Goal: Information Seeking & Learning: Learn about a topic

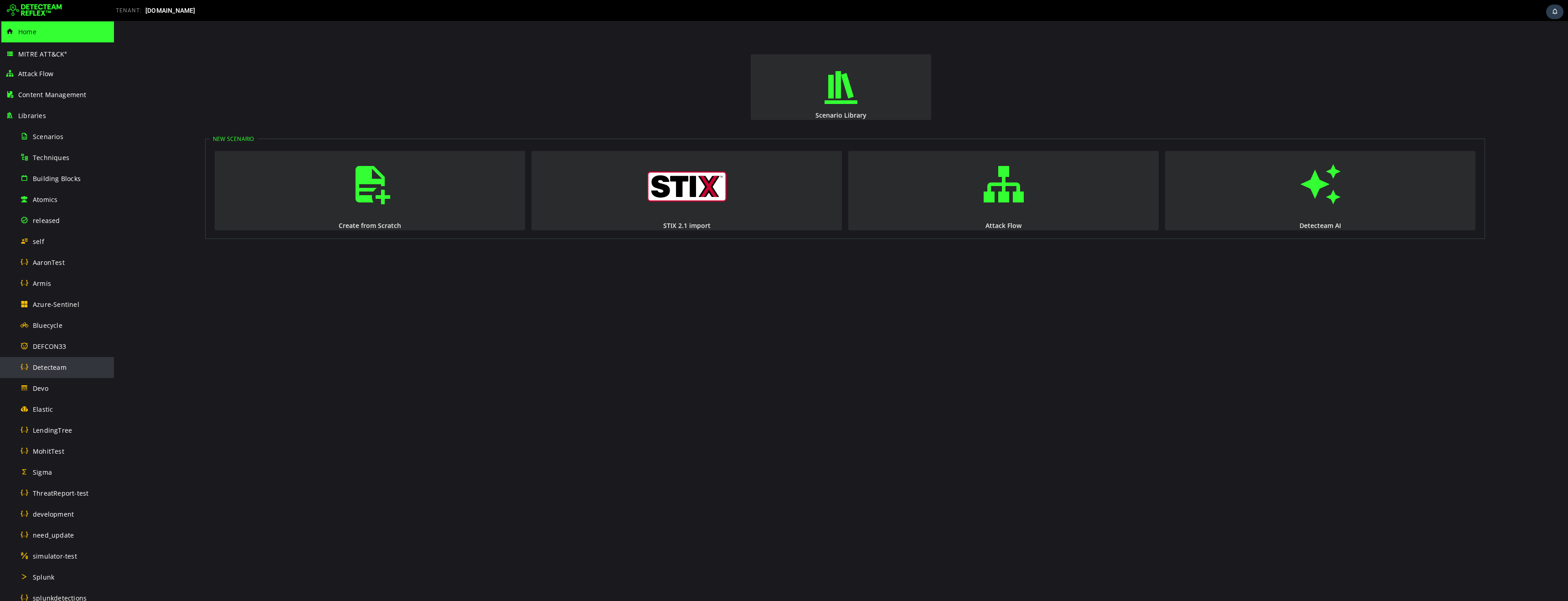
click at [68, 367] on div "Detecteam" at bounding box center [64, 367] width 88 height 21
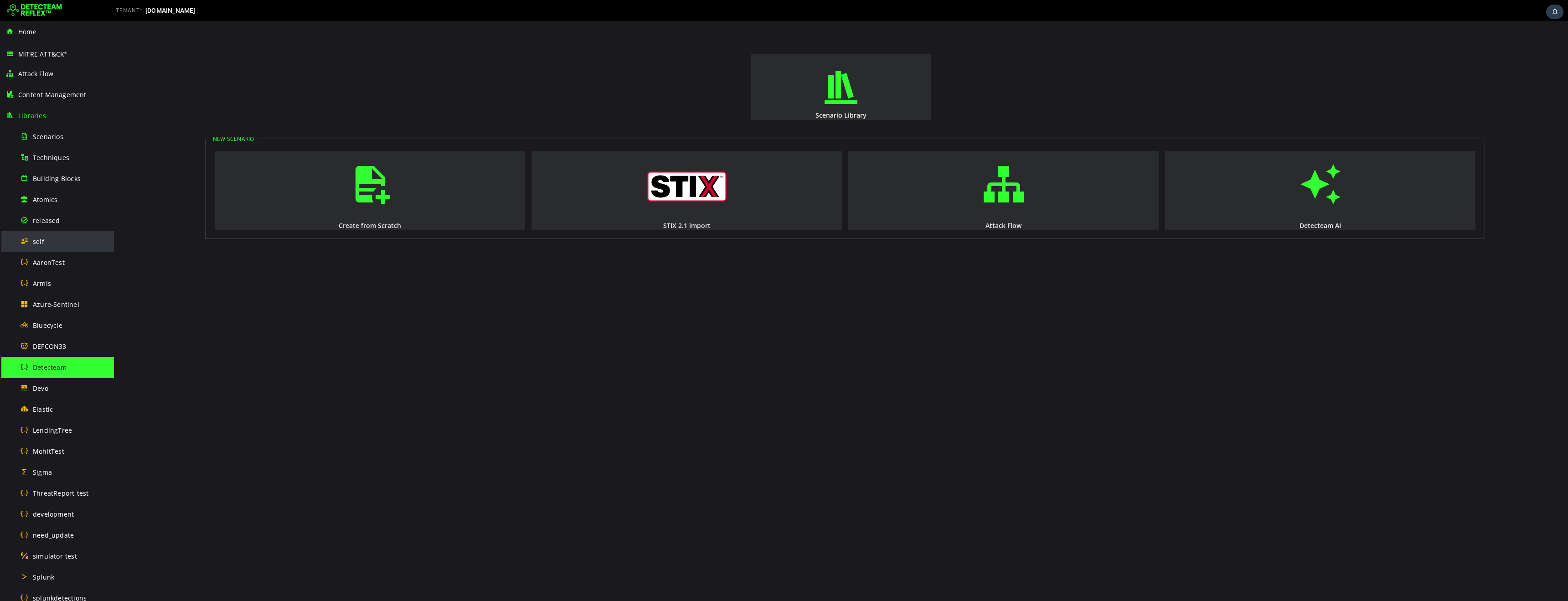
click at [39, 247] on div "self" at bounding box center [64, 242] width 88 height 21
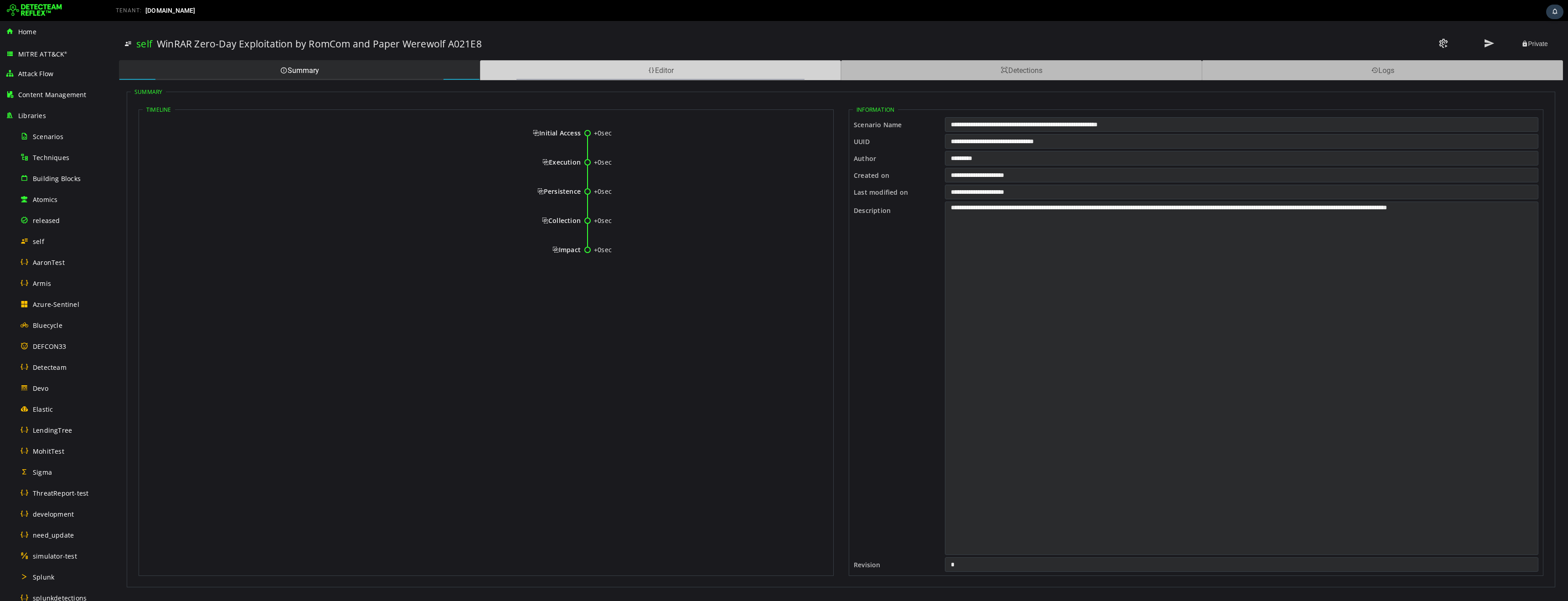
click at [545, 74] on div "Editor" at bounding box center [660, 70] width 361 height 20
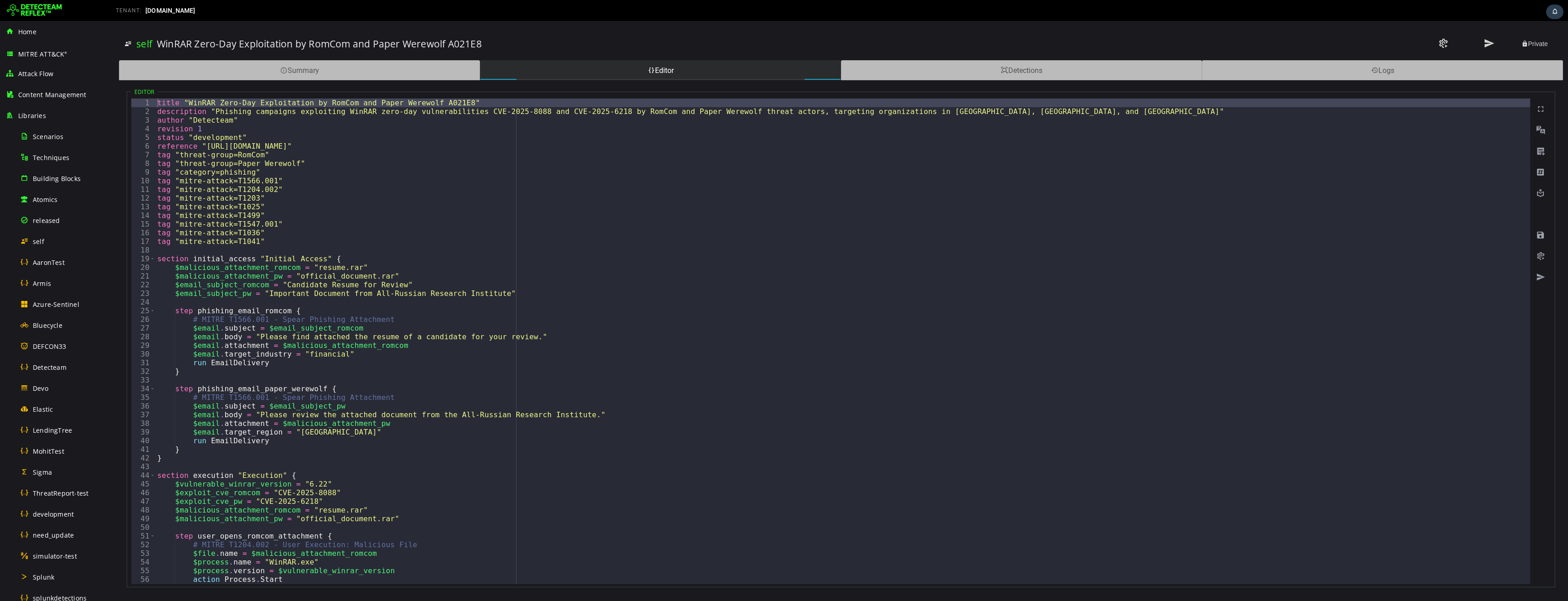
click at [346, 147] on div "title "WinRAR Zero-Day Exploitation by RomCom and Paper Werewolf A021E8" descri…" at bounding box center [842, 350] width 1374 height 503
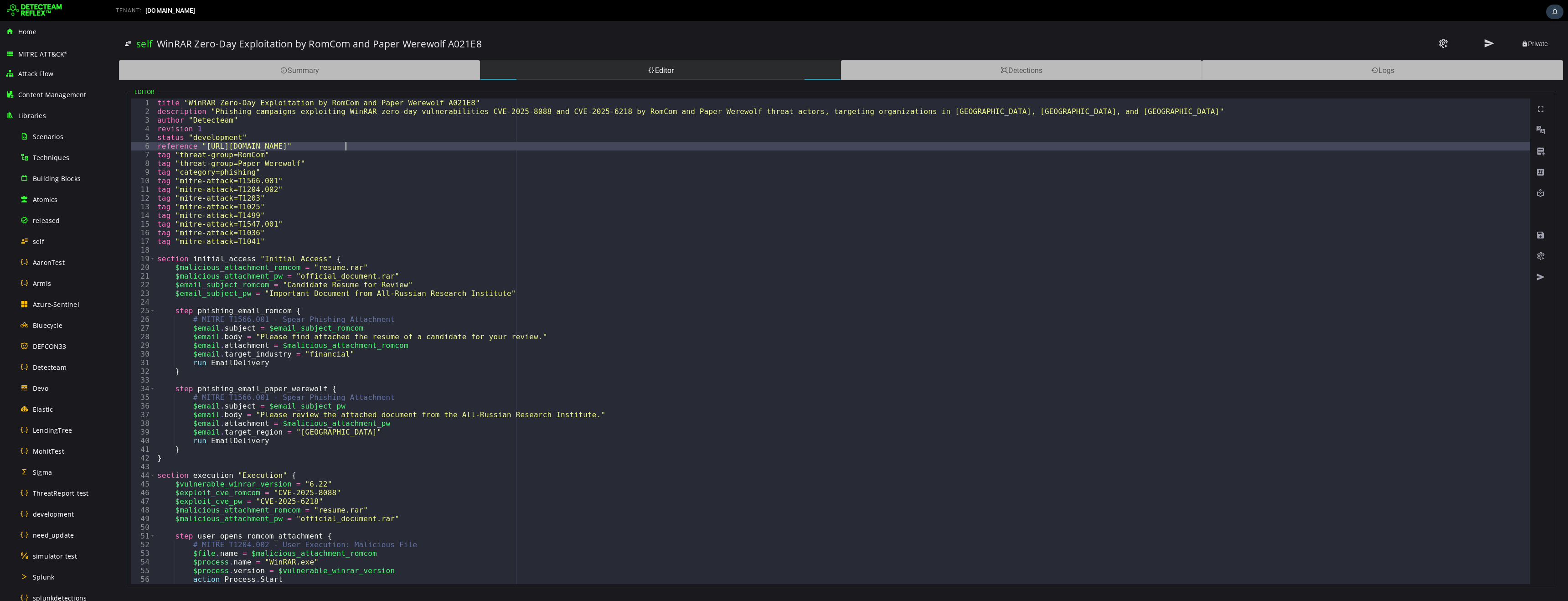
click at [346, 147] on div "title "WinRAR Zero-Day Exploitation by RomCom and Paper Werewolf A021E8" descri…" at bounding box center [842, 350] width 1374 height 503
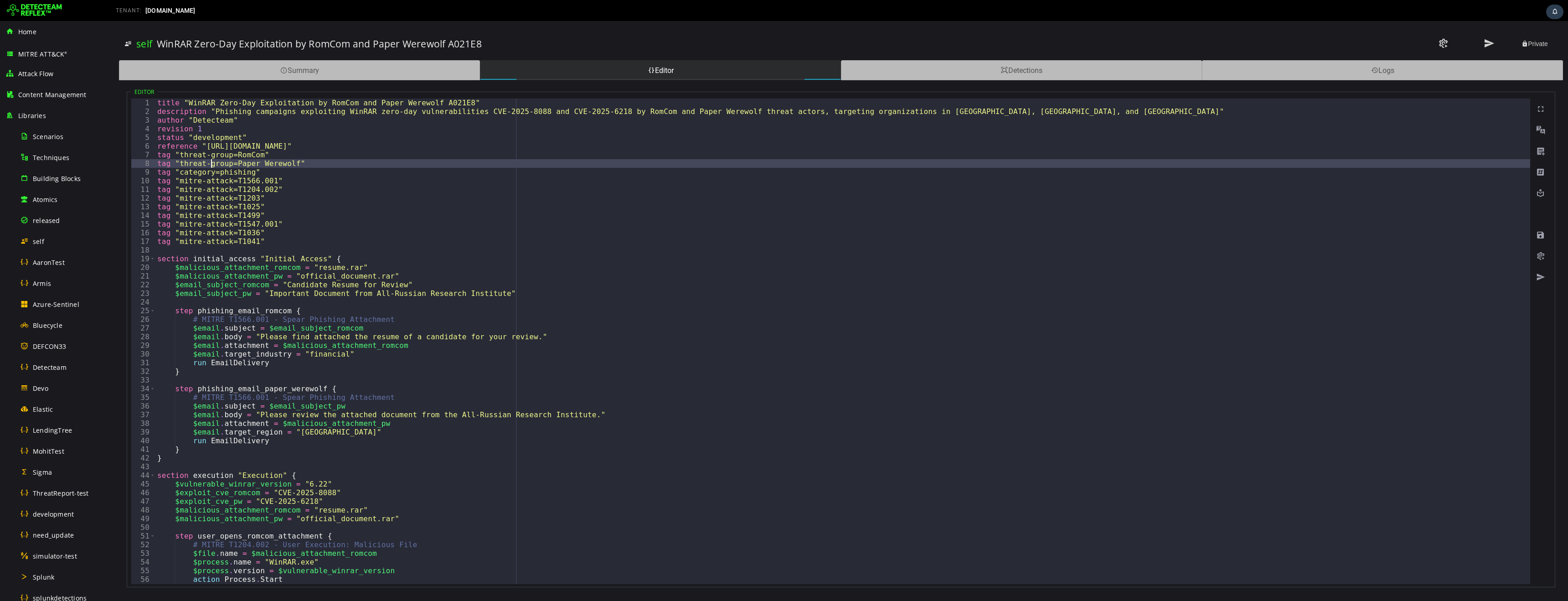
click at [213, 163] on div "title "WinRAR Zero-Day Exploitation by RomCom and Paper Werewolf A021E8" descri…" at bounding box center [842, 350] width 1374 height 503
click at [262, 171] on div "title "WinRAR Zero-Day Exploitation by RomCom and Paper Werewolf A021E8" descri…" at bounding box center [842, 350] width 1374 height 503
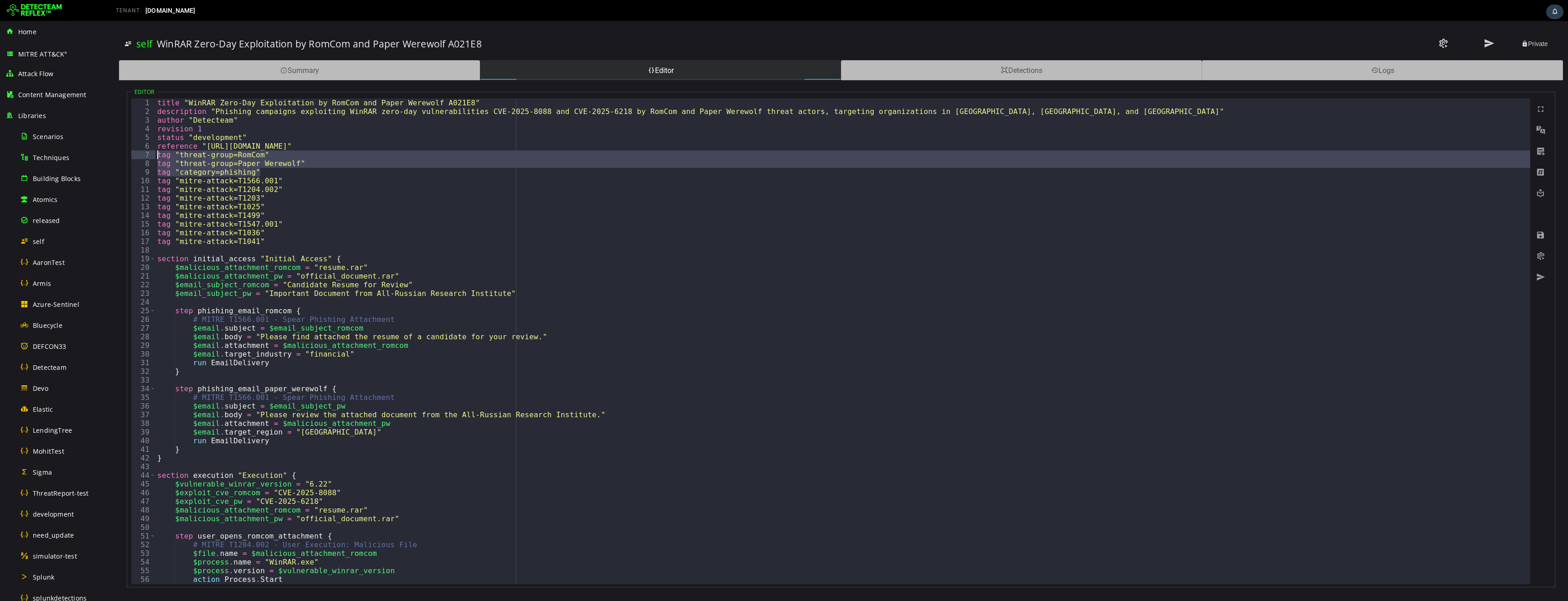
drag, startPoint x: 262, startPoint y: 171, endPoint x: 138, endPoint y: 158, distance: 124.7
click at [138, 158] on div "**********" at bounding box center [831, 342] width 1399 height 486
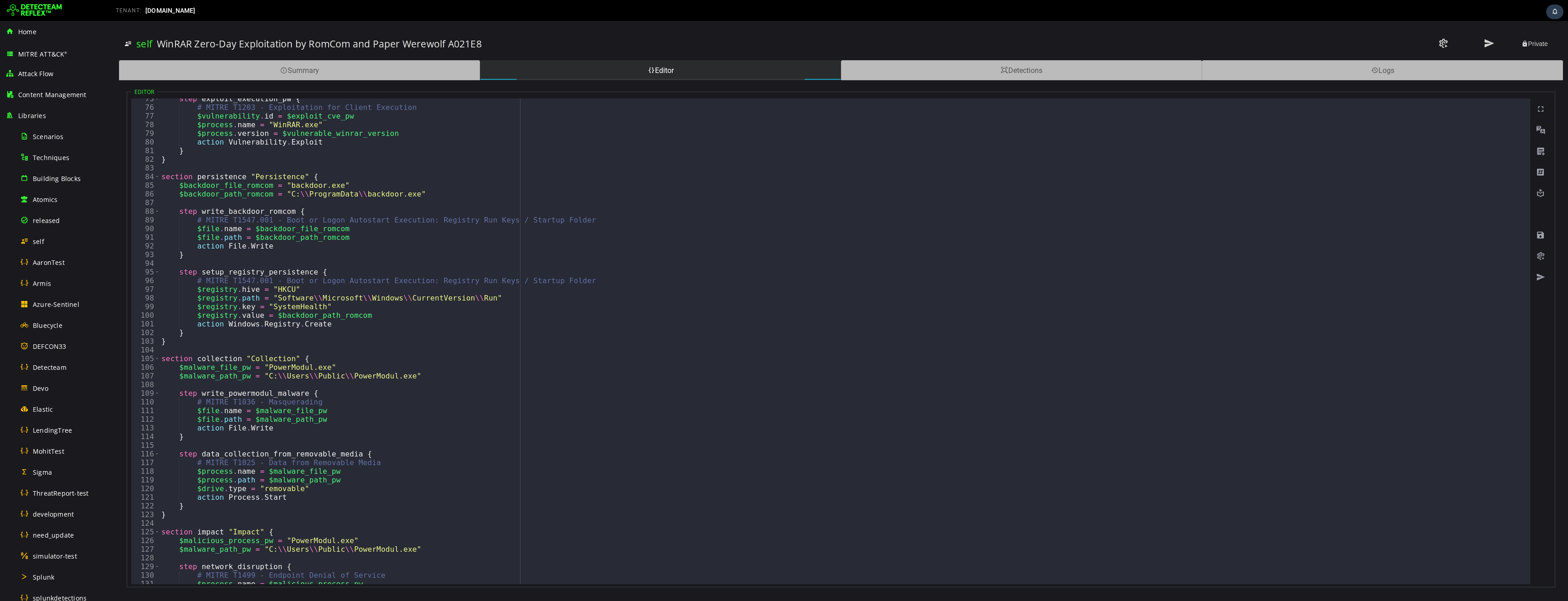
scroll to position [644, 0]
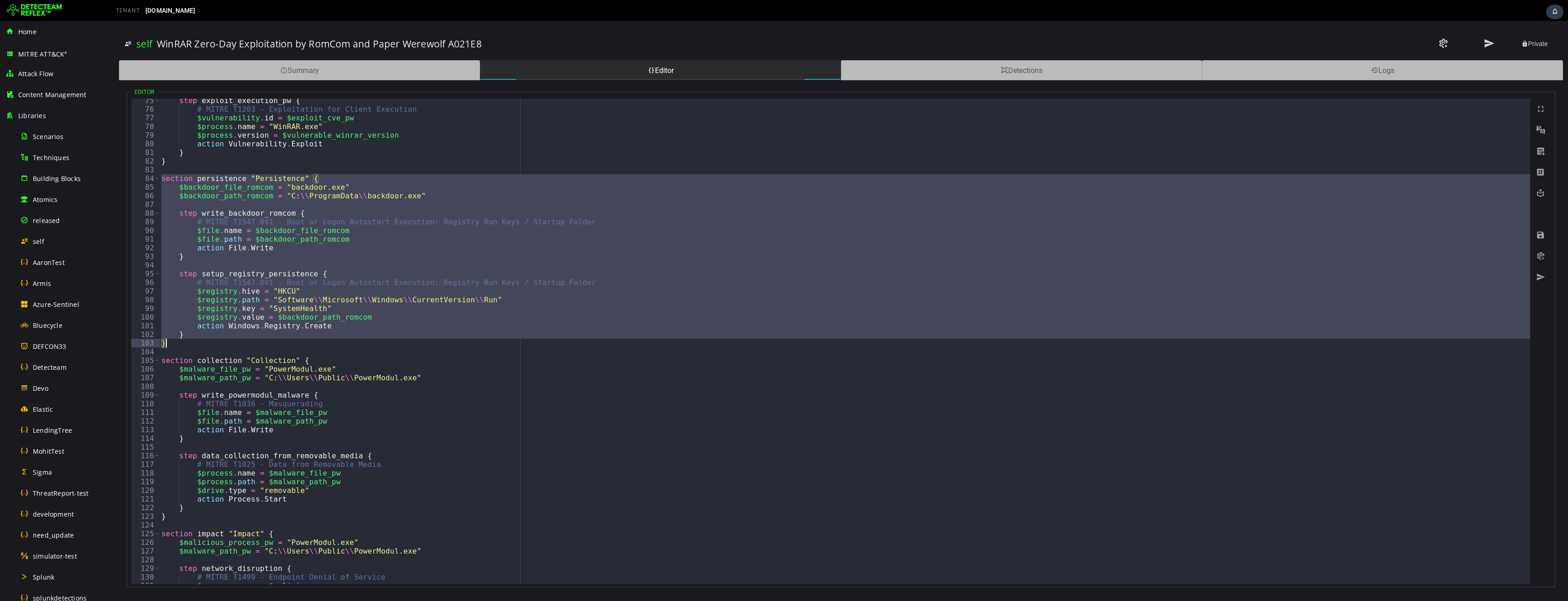
drag, startPoint x: 163, startPoint y: 178, endPoint x: 182, endPoint y: 345, distance: 168.1
click at [182, 345] on div "step exploit_execution_pw { # MITRE T1203 - Exploitation for Client Execution $…" at bounding box center [845, 348] width 1371 height 503
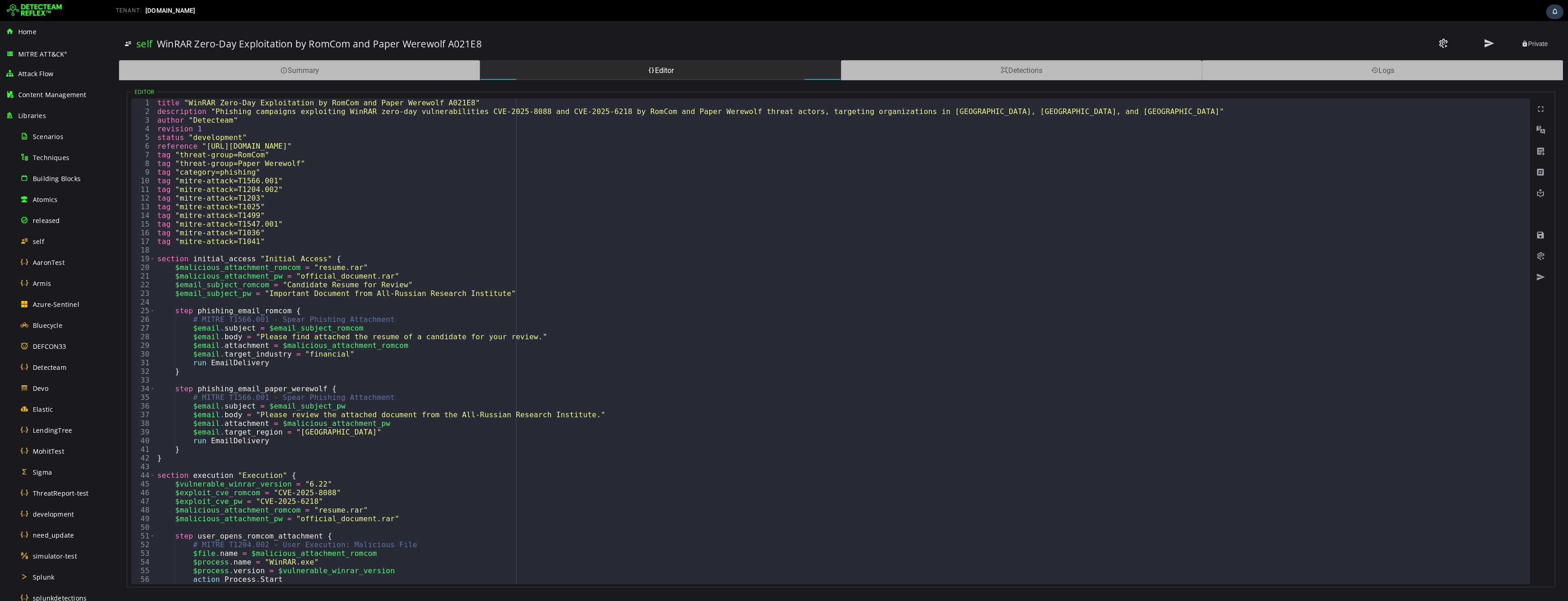
scroll to position [0, 0]
click at [187, 113] on div "title "WinRAR Zero-Day Exploitation by RomCom and Paper Werewolf A021E8" descri…" at bounding box center [842, 350] width 1374 height 503
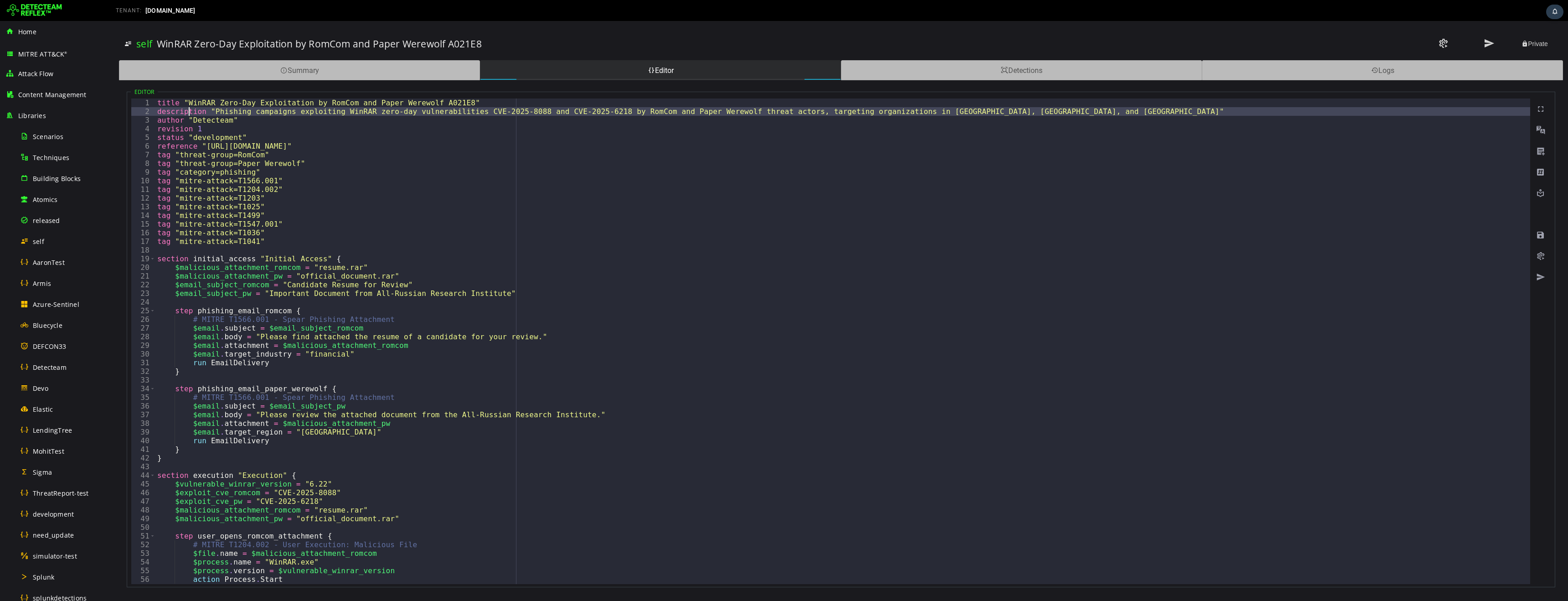
click at [187, 113] on div "title "WinRAR Zero-Day Exploitation by RomCom and Paper Werewolf A021E8" descri…" at bounding box center [842, 350] width 1374 height 503
type textarea "**********"
click at [54, 371] on div "Detecteam" at bounding box center [64, 367] width 88 height 21
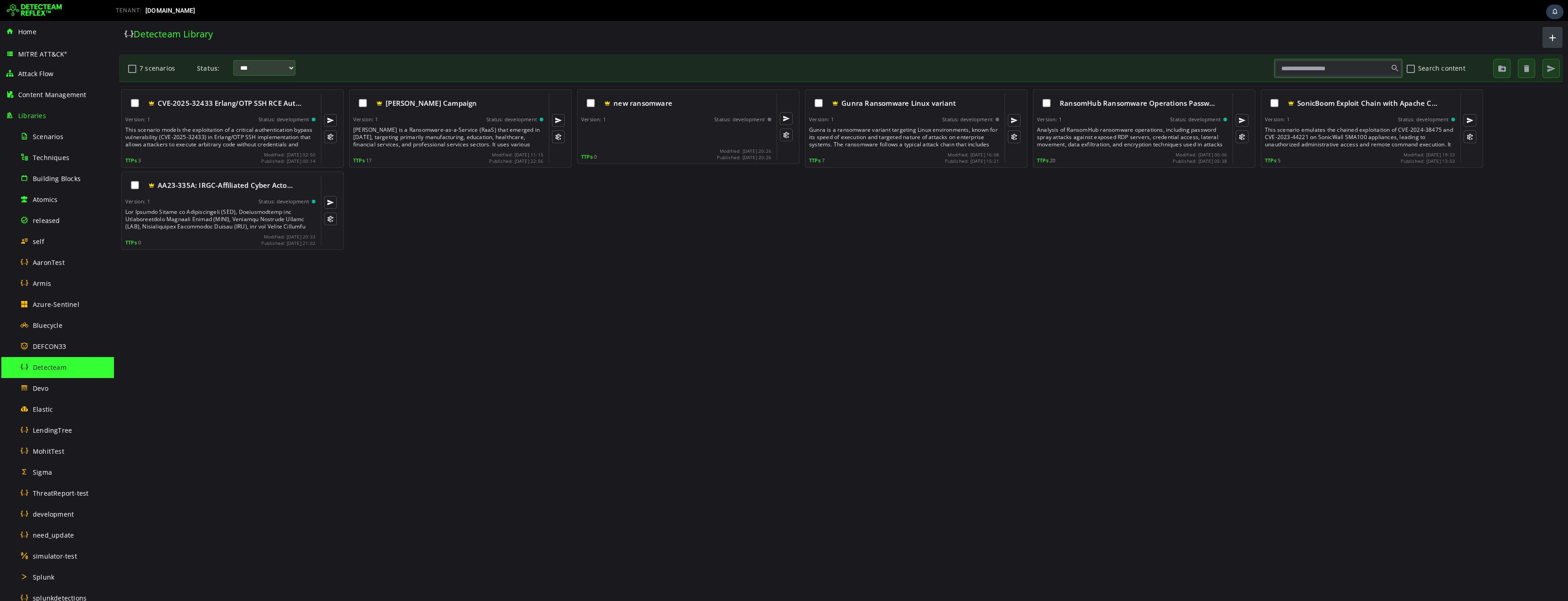
click at [1551, 35] on span "button" at bounding box center [1553, 37] width 11 height 15
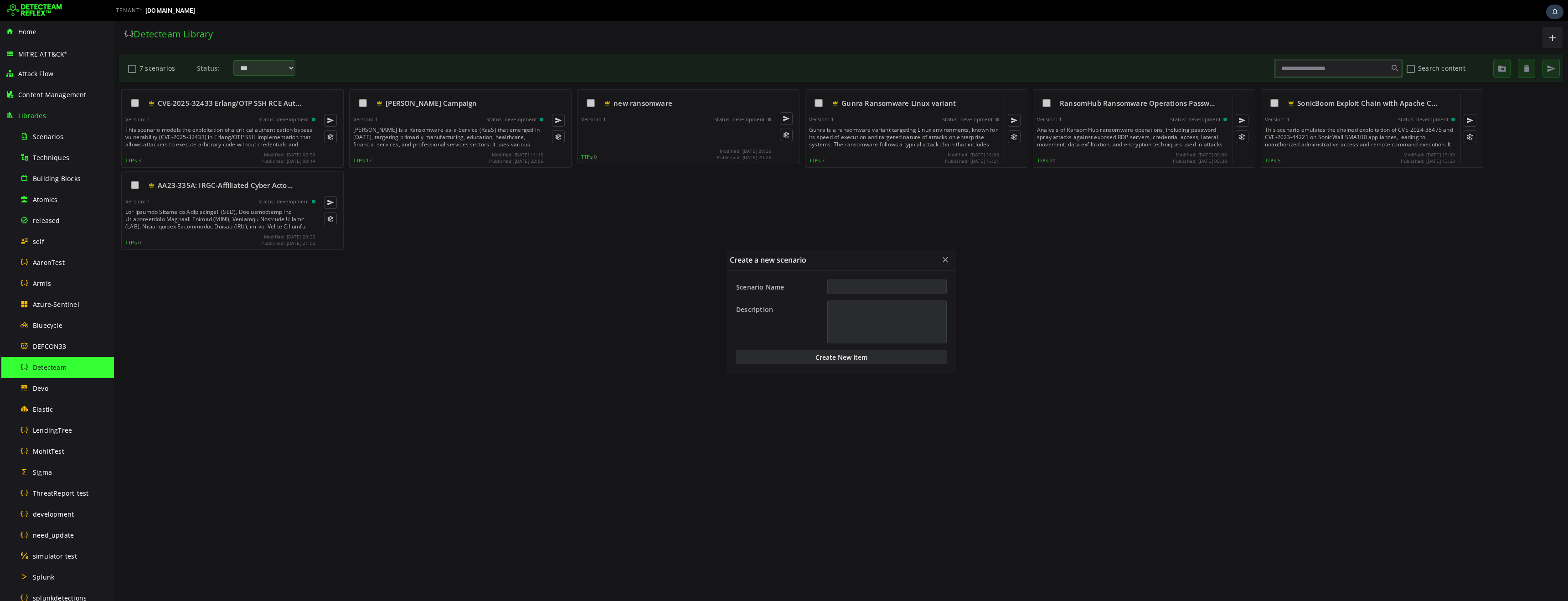
click at [864, 287] on input "Scenario Name" at bounding box center [887, 287] width 119 height 15
type input "*********"
click at [831, 357] on button "Create New Item" at bounding box center [841, 357] width 211 height 15
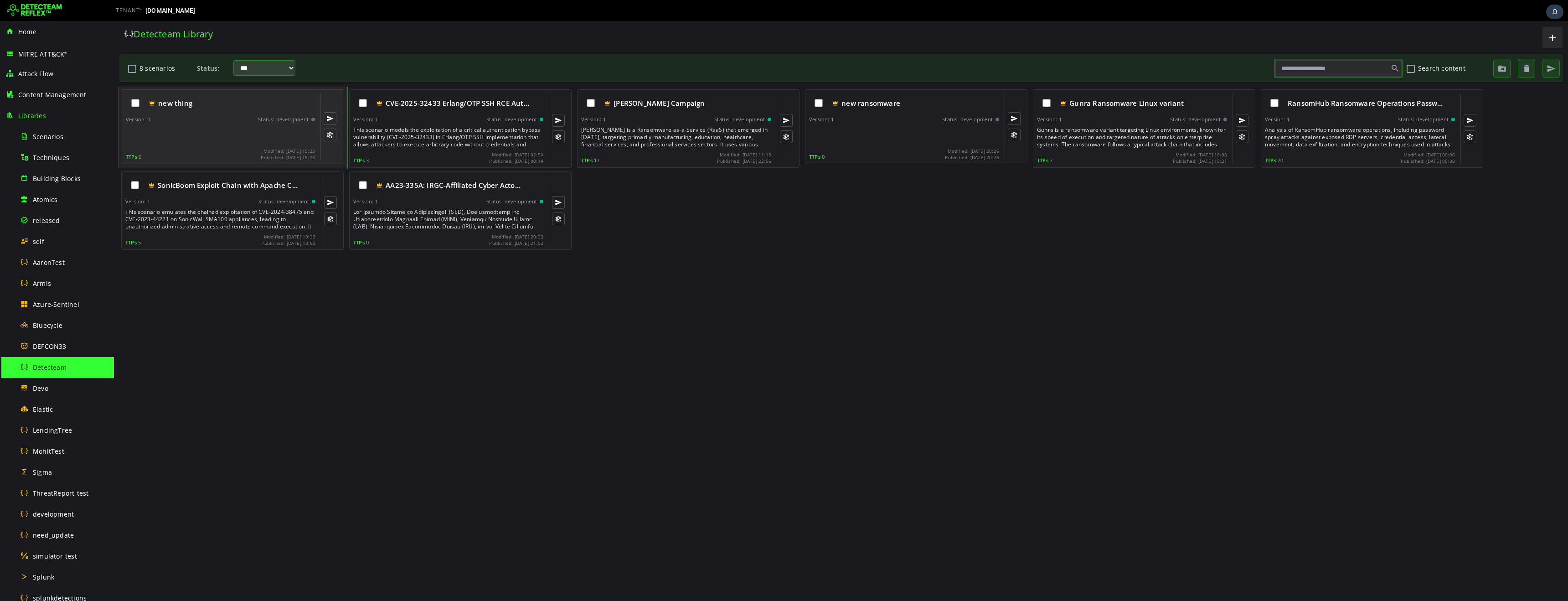
click at [215, 133] on div at bounding box center [222, 135] width 191 height 18
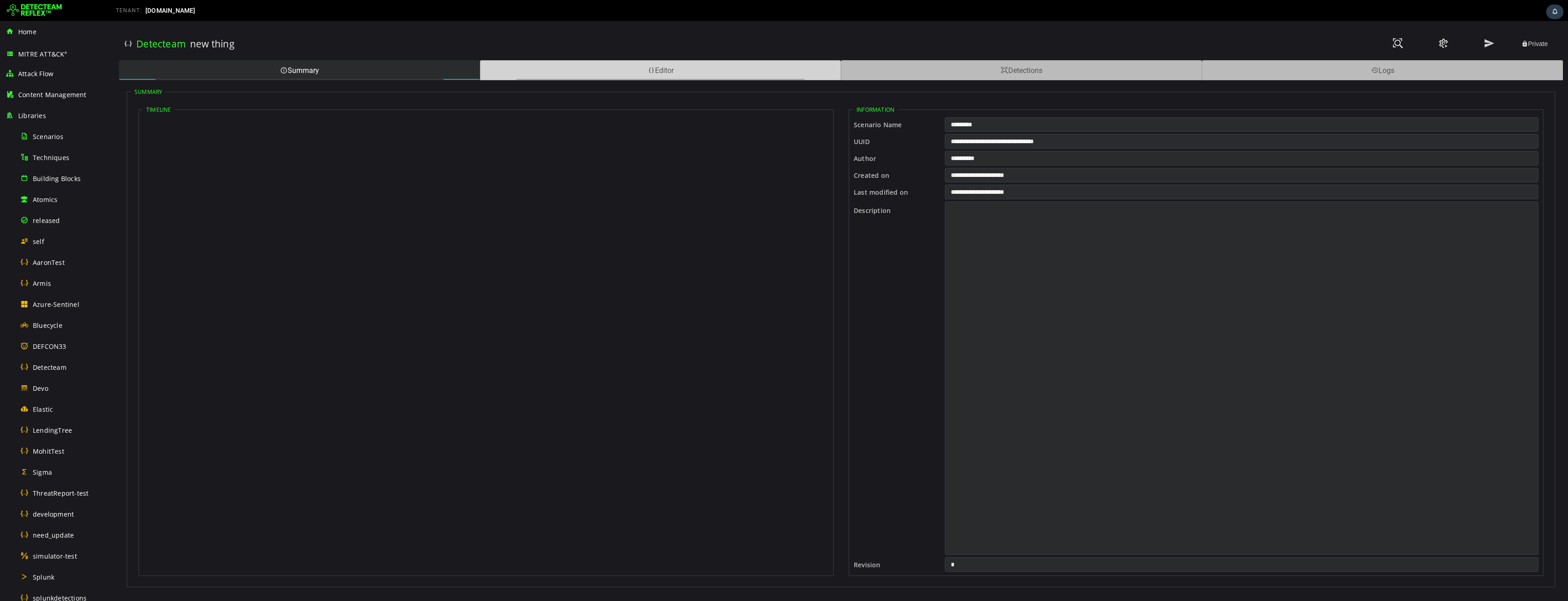
click at [596, 74] on div "Editor" at bounding box center [660, 70] width 361 height 20
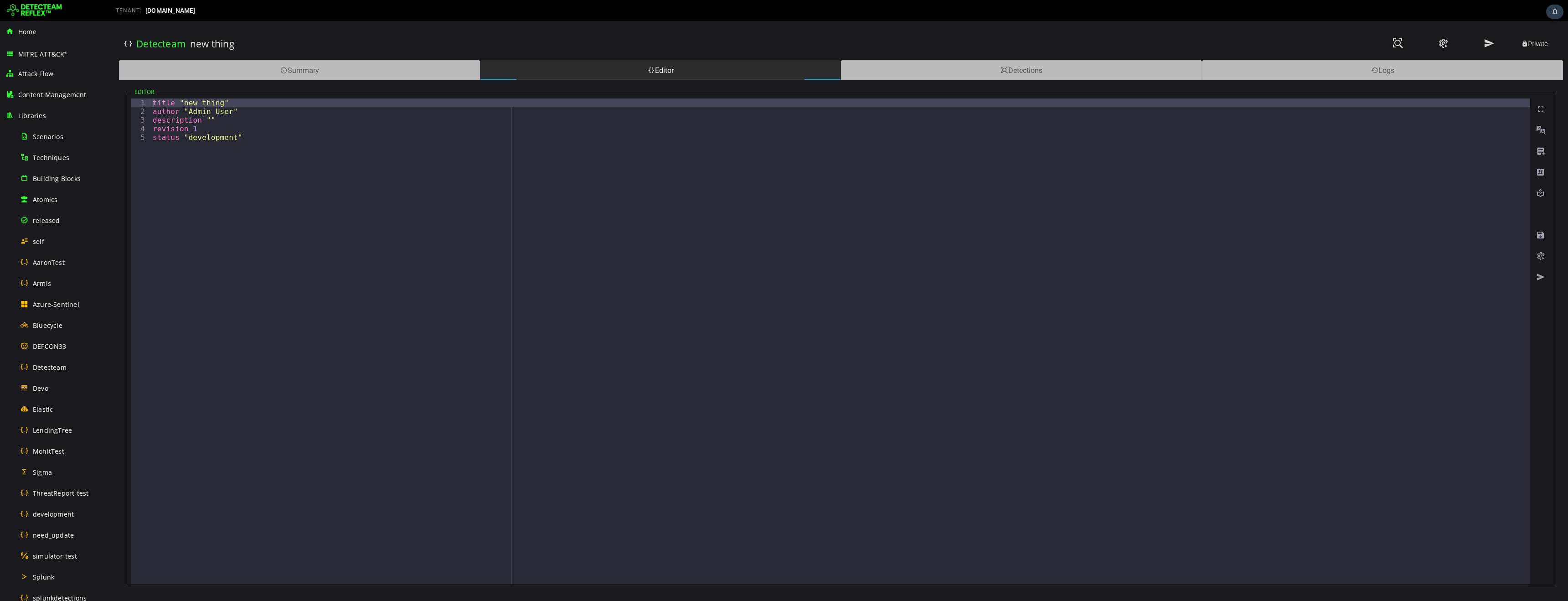
click at [433, 169] on div "title "new thing" author "Admin User" description "" revision 1 status "develop…" at bounding box center [841, 350] width 1379 height 503
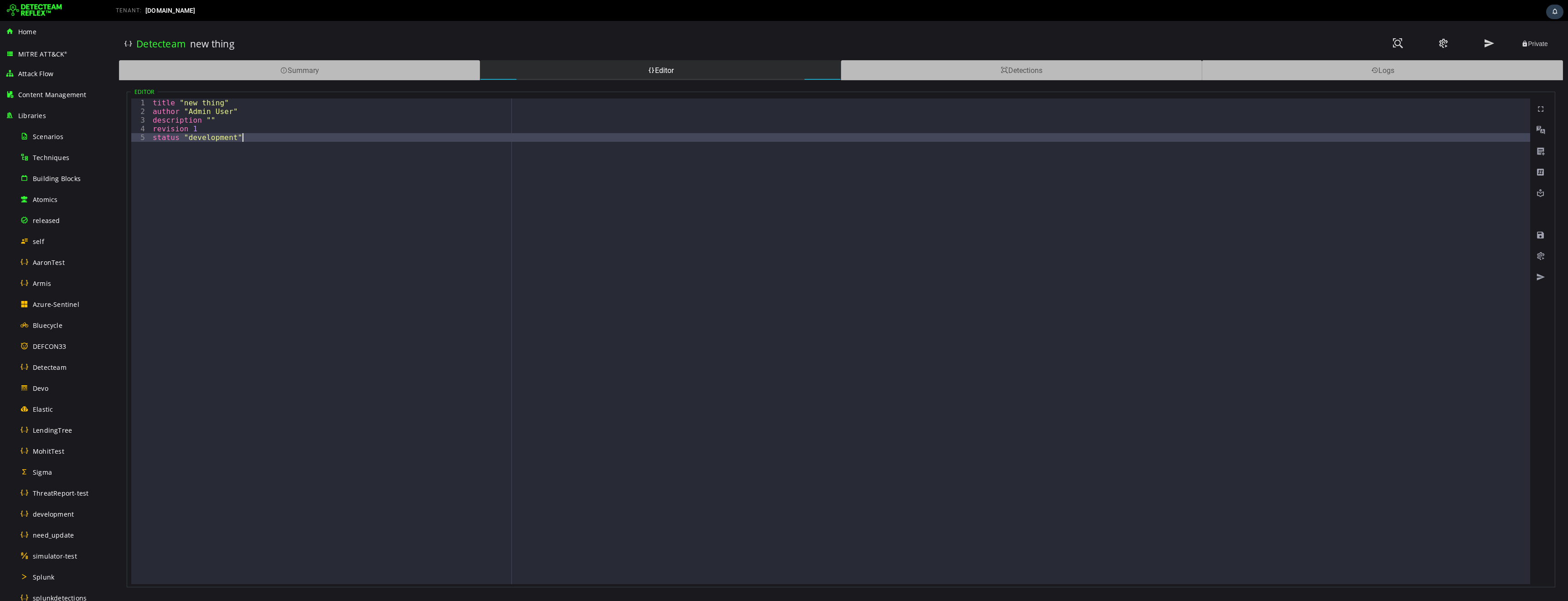
type textarea "**********"
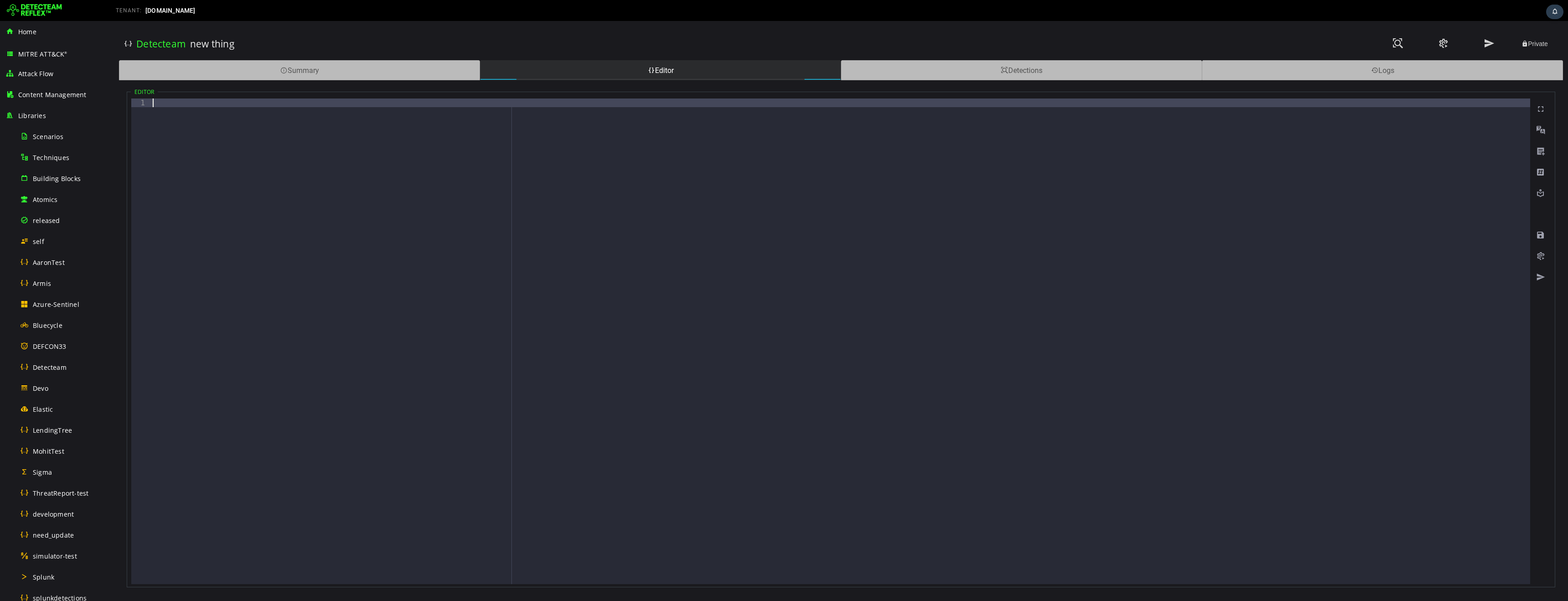
paste textarea "*"
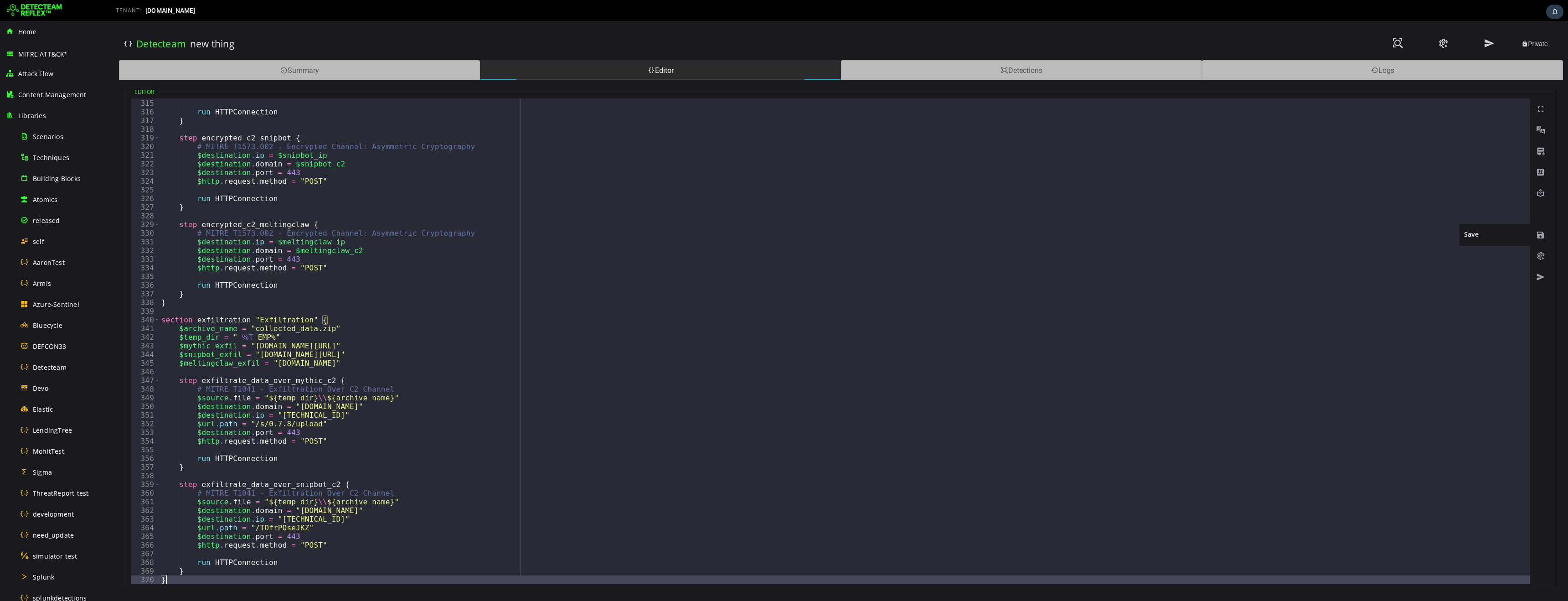
click at [1542, 235] on span at bounding box center [1541, 235] width 9 height 9
click at [1542, 257] on span at bounding box center [1541, 256] width 9 height 9
click at [1540, 257] on span at bounding box center [1541, 256] width 9 height 9
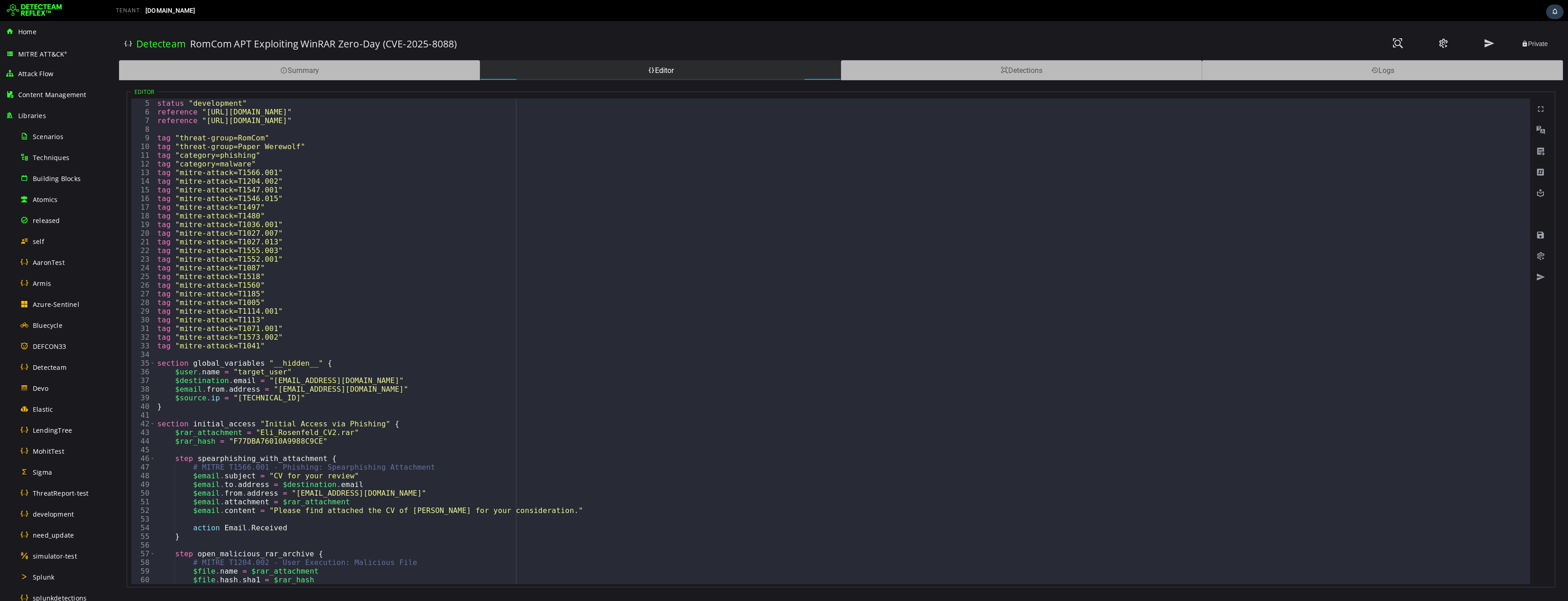
scroll to position [0, 0]
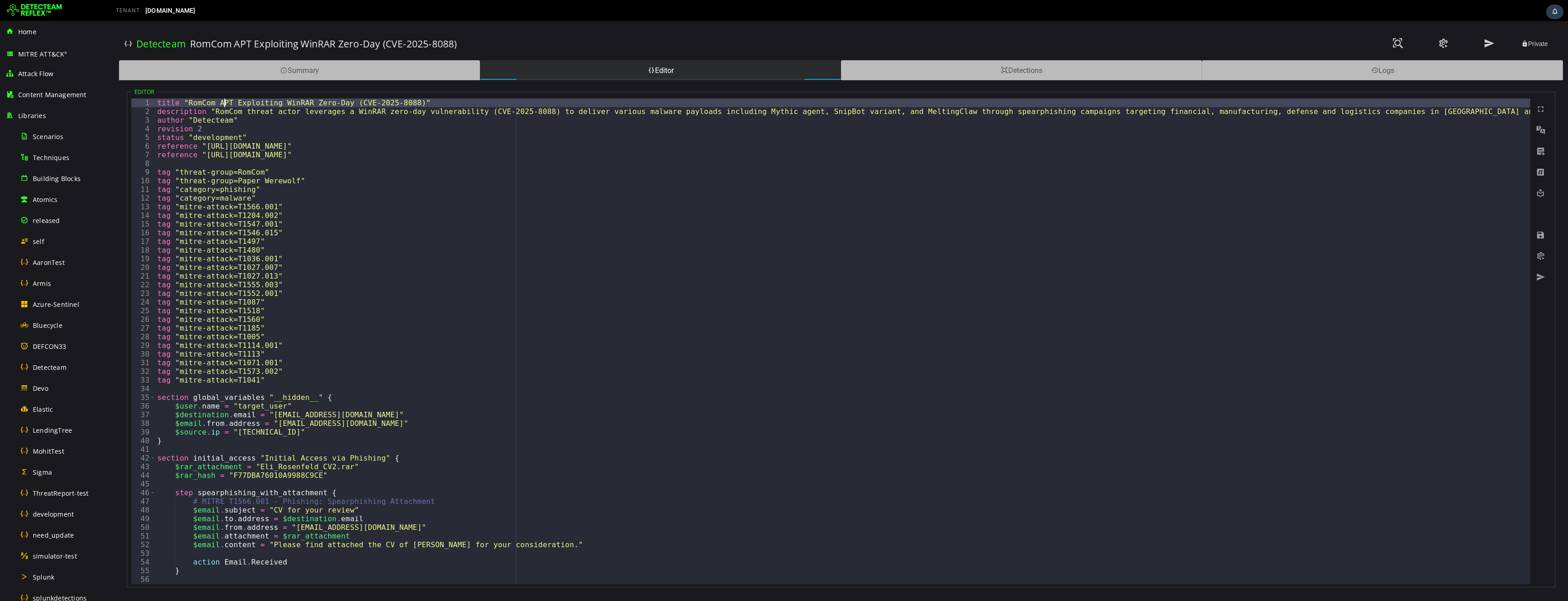
click at [226, 101] on div "title "RomCom APT Exploiting WinRAR Zero-Day (CVE-2025-8088)" description "RomC…" at bounding box center [842, 350] width 1375 height 503
click at [188, 102] on div "title "RomCom Exploiting WinRAR Zero-Day (CVE-2025-8088)" description "RomCom t…" at bounding box center [842, 350] width 1375 height 503
paste textarea "***"
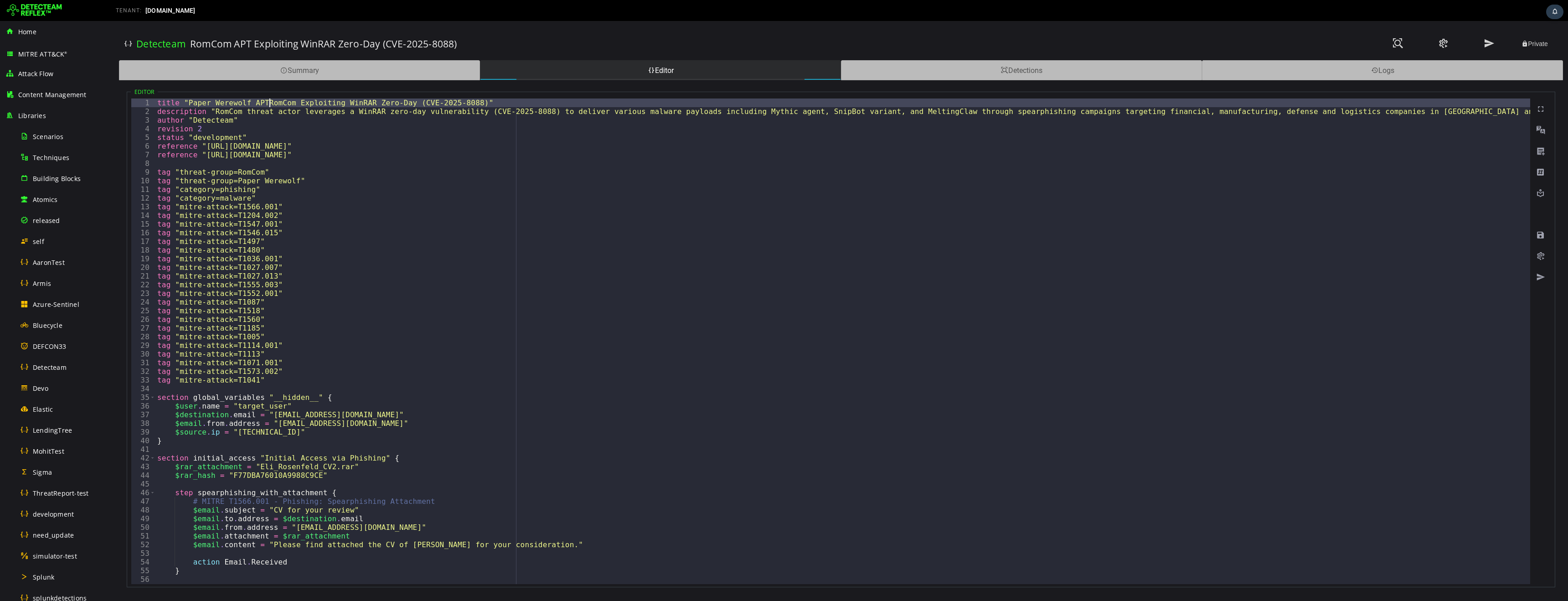
scroll to position [0, 6]
click at [287, 103] on div "title "Paper Werewolf APT RomCom Exploiting WinRAR Zero-Day (CVE-2025-8088)" de…" at bounding box center [842, 350] width 1375 height 503
click at [461, 104] on div "title "Paper Werewolf APT Exploiting WinRAR Zero-Day (CVE-2025-8088)" descripti…" at bounding box center [842, 350] width 1375 height 503
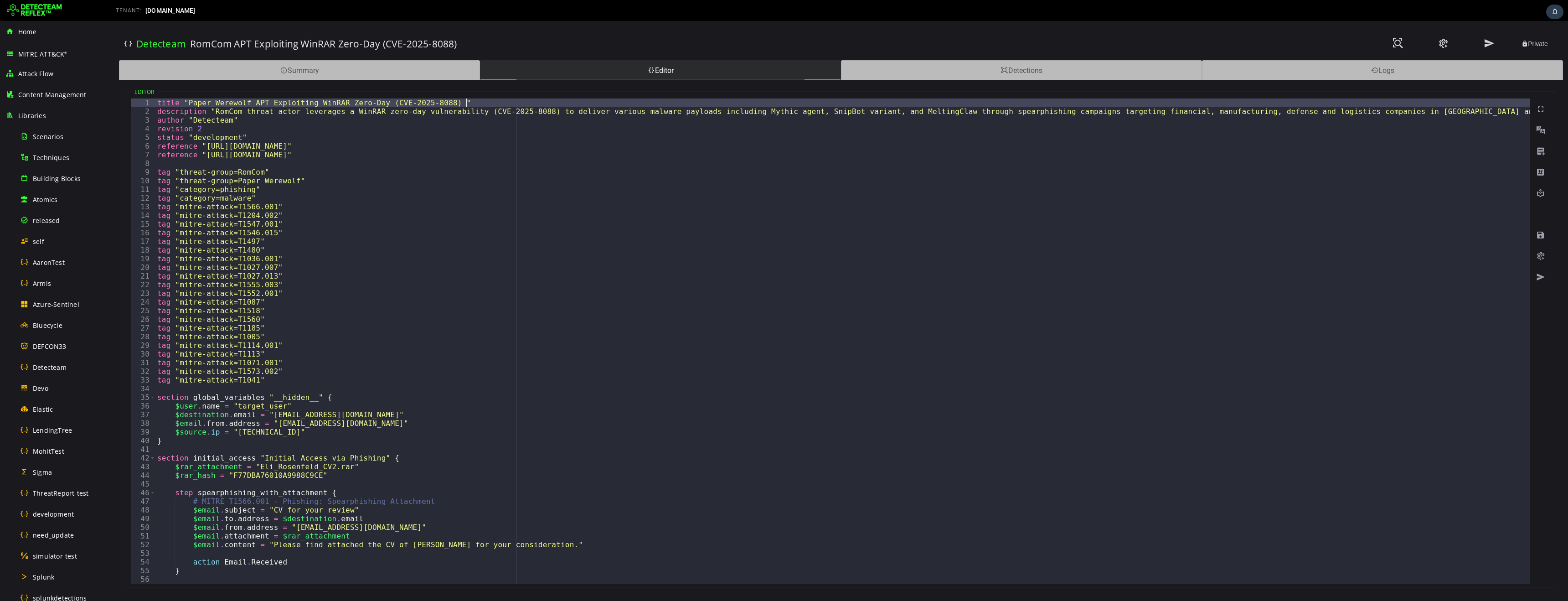
paste textarea "******"
type textarea "**********"
click at [1539, 234] on span at bounding box center [1541, 235] width 9 height 9
click at [1541, 257] on span at bounding box center [1541, 256] width 9 height 9
click at [1540, 257] on span at bounding box center [1541, 256] width 9 height 9
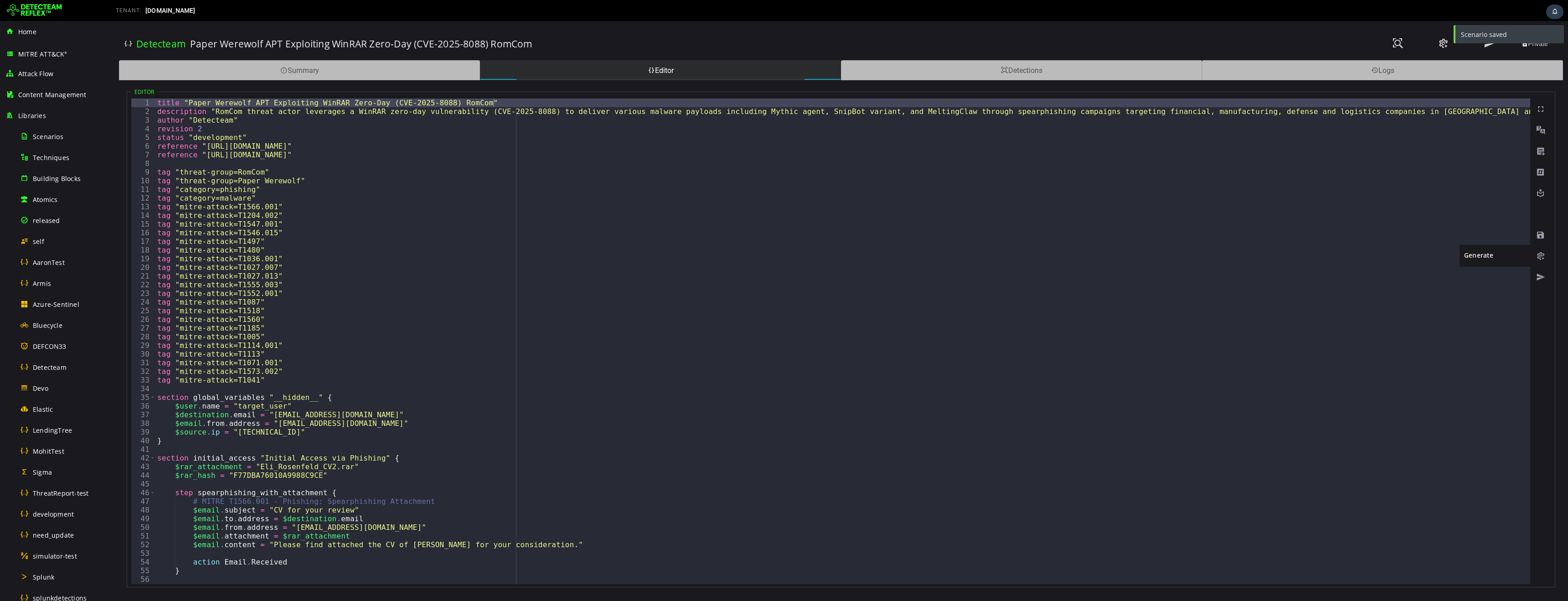
click at [1540, 257] on span at bounding box center [1541, 256] width 9 height 9
click at [1447, 43] on span at bounding box center [1444, 43] width 11 height 12
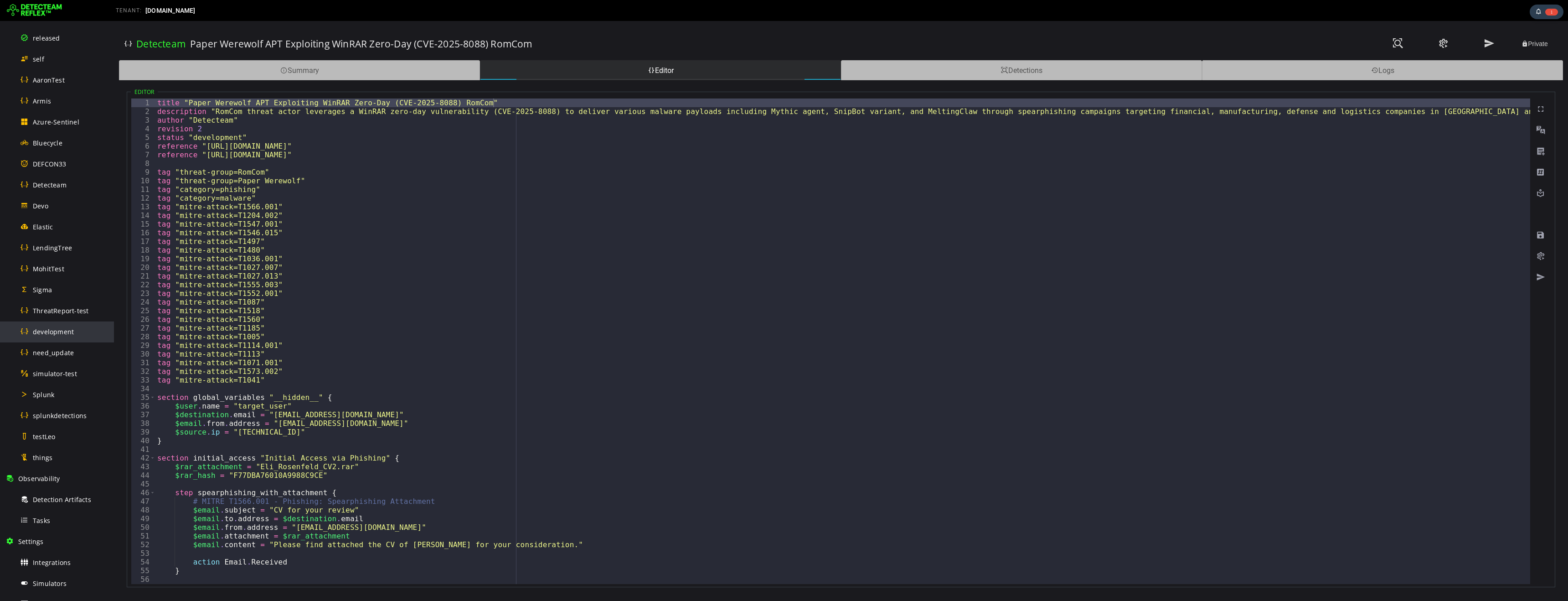
scroll to position [224, 0]
click at [55, 483] on div "Tasks" at bounding box center [64, 479] width 88 height 21
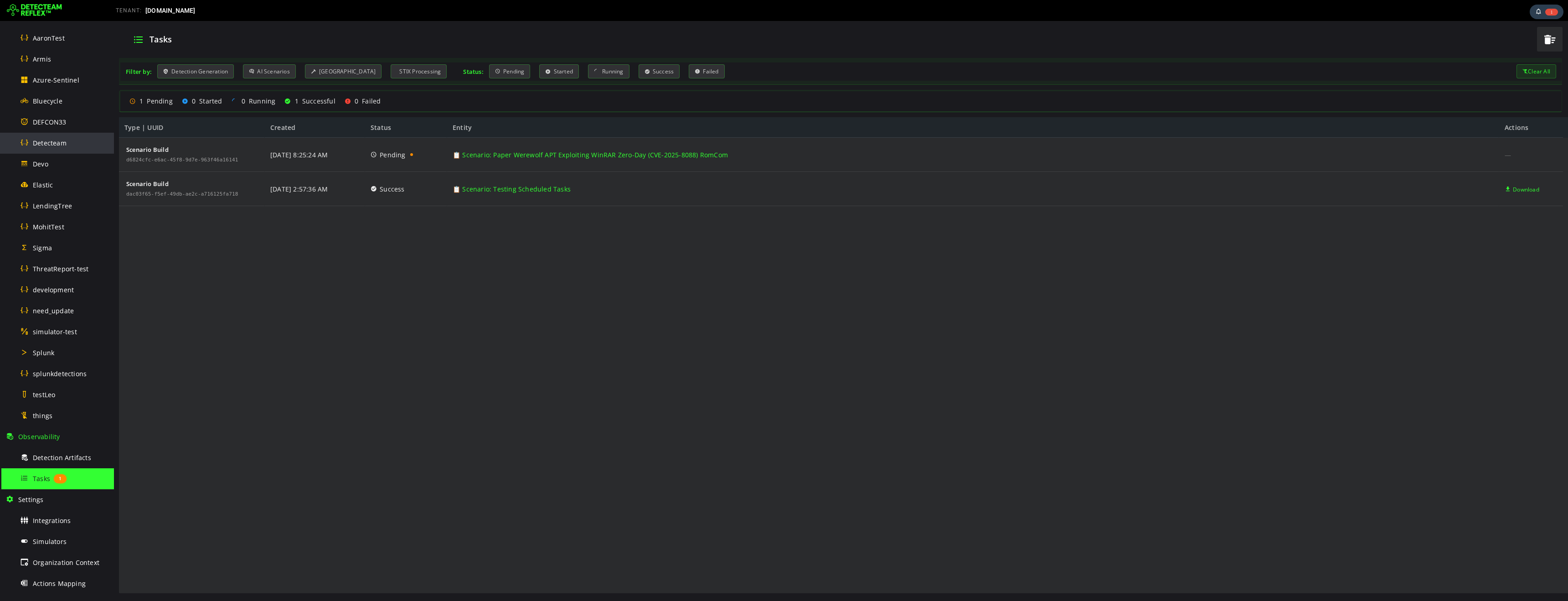
click at [51, 143] on span "Detecteam" at bounding box center [49, 143] width 33 height 9
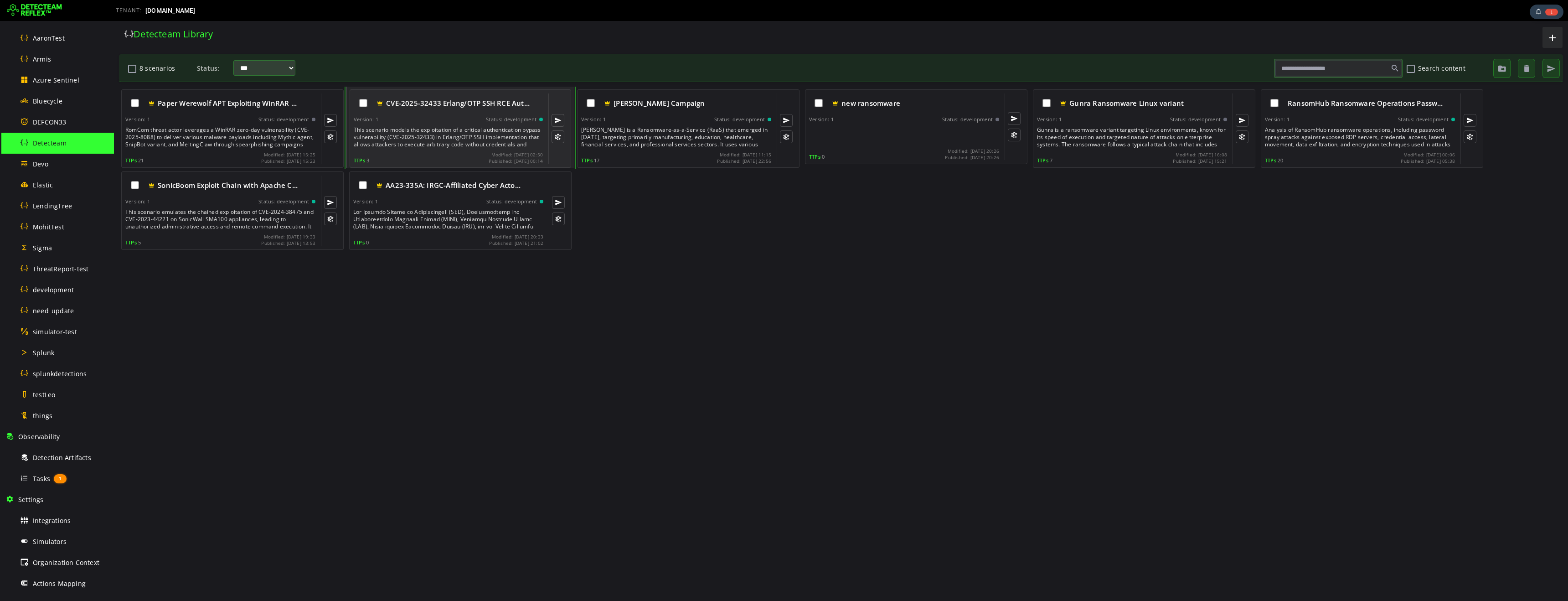
click at [441, 127] on div "This scenario models the exploitation of a critical authentication bypass vulne…" at bounding box center [449, 137] width 191 height 22
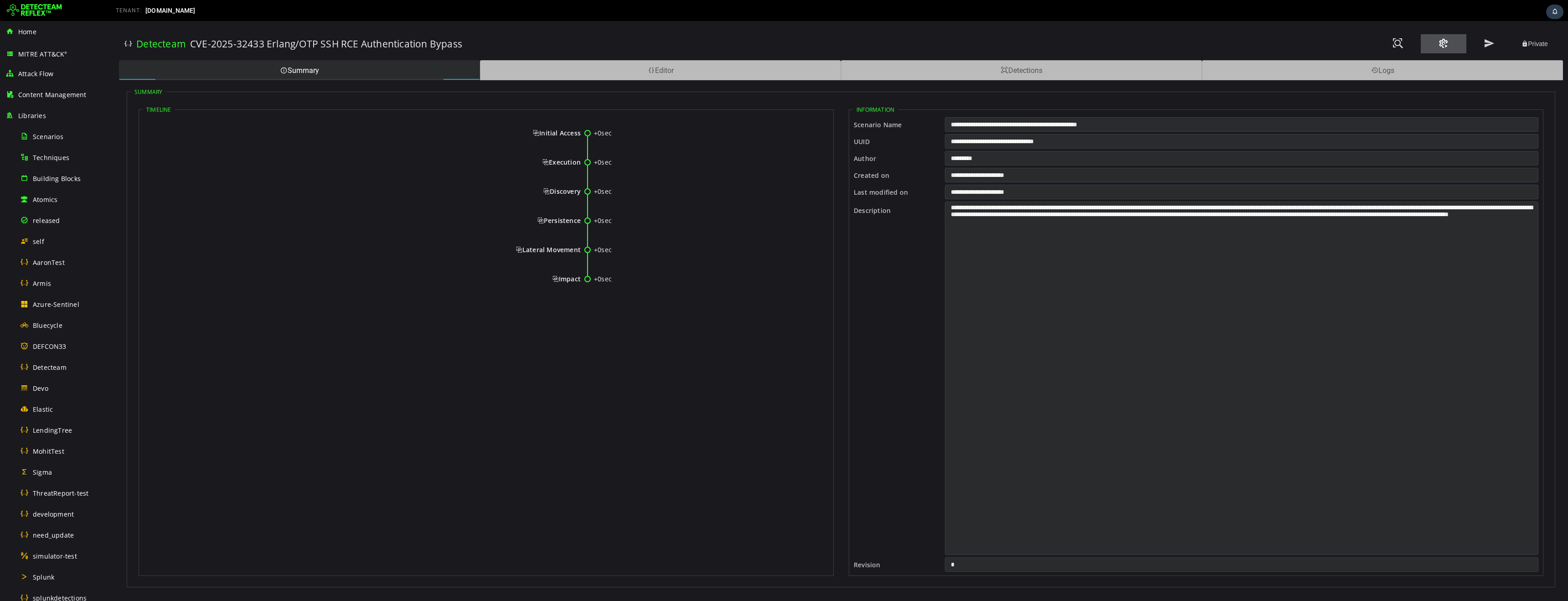
click at [1443, 44] on span at bounding box center [1444, 43] width 11 height 12
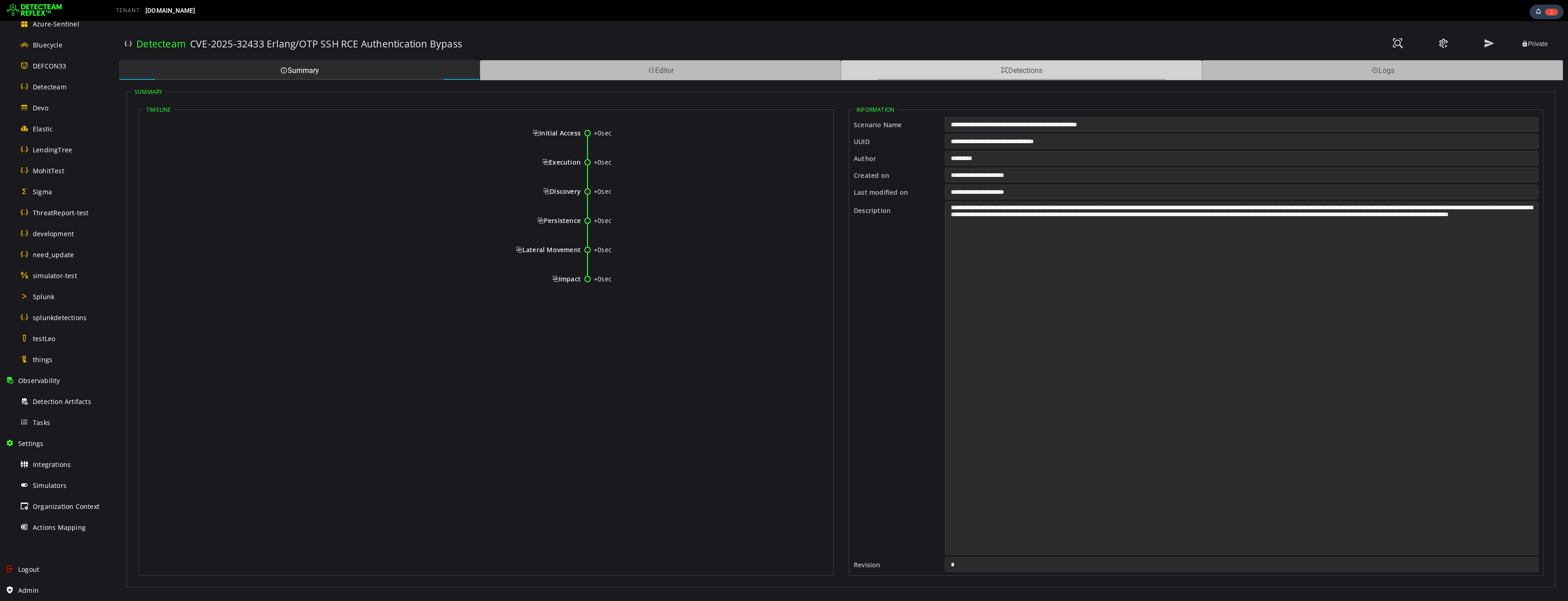
click at [1029, 77] on div "Detections" at bounding box center [1021, 70] width 361 height 20
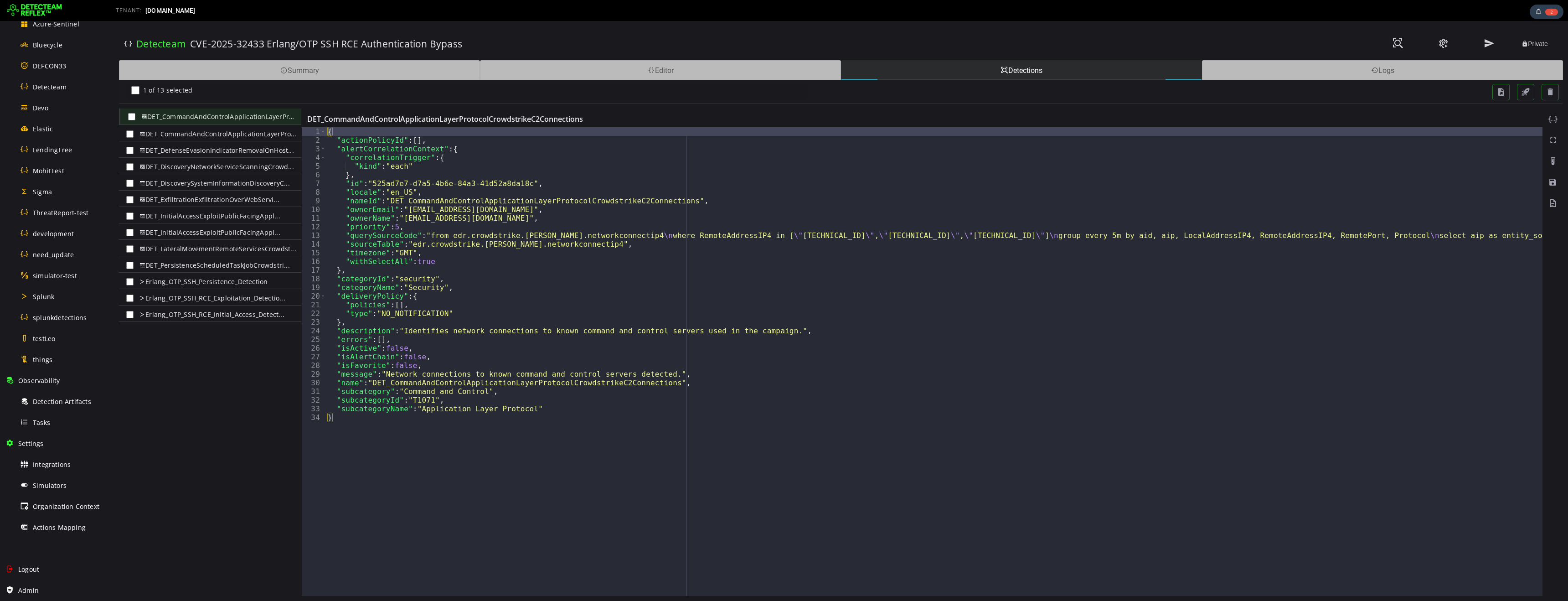
click at [519, 30] on div "CVE-2025-32433 Erlang/OTP SSH RCE Authentication Bypass" at bounding box center [531, 44] width 682 height 32
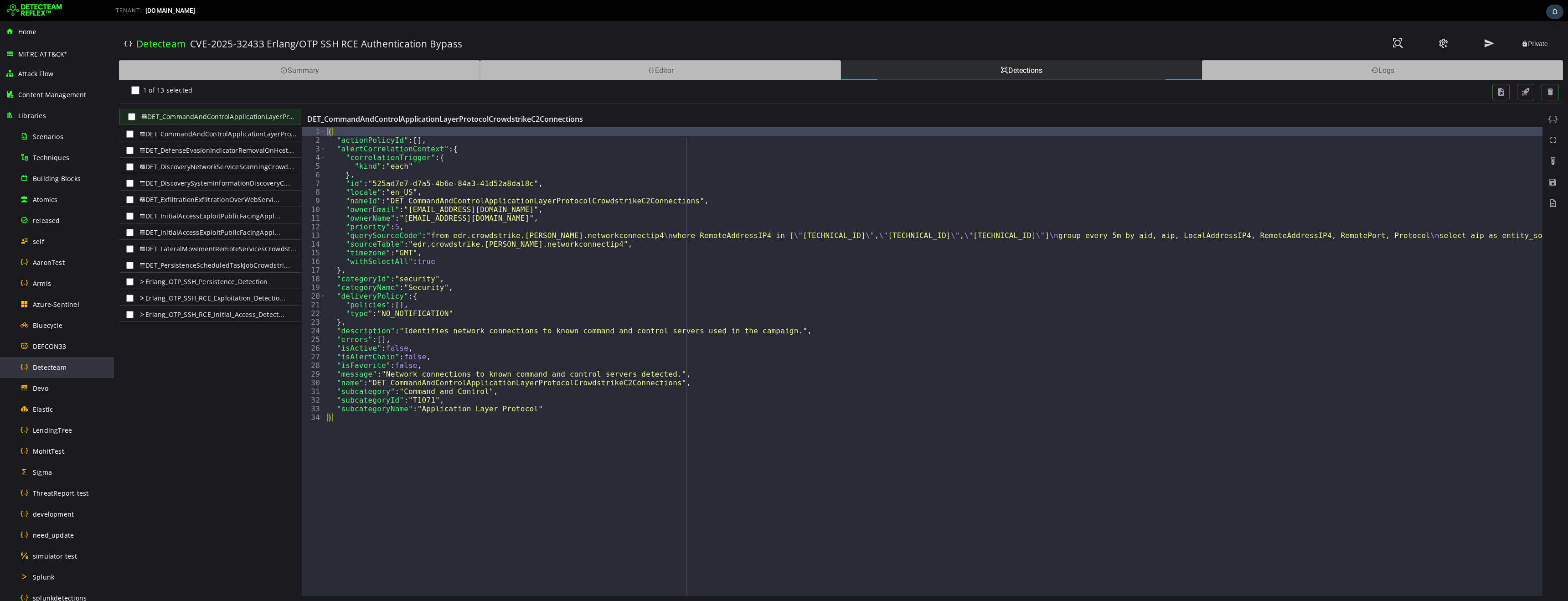
click at [53, 371] on div "Detecteam" at bounding box center [64, 367] width 88 height 21
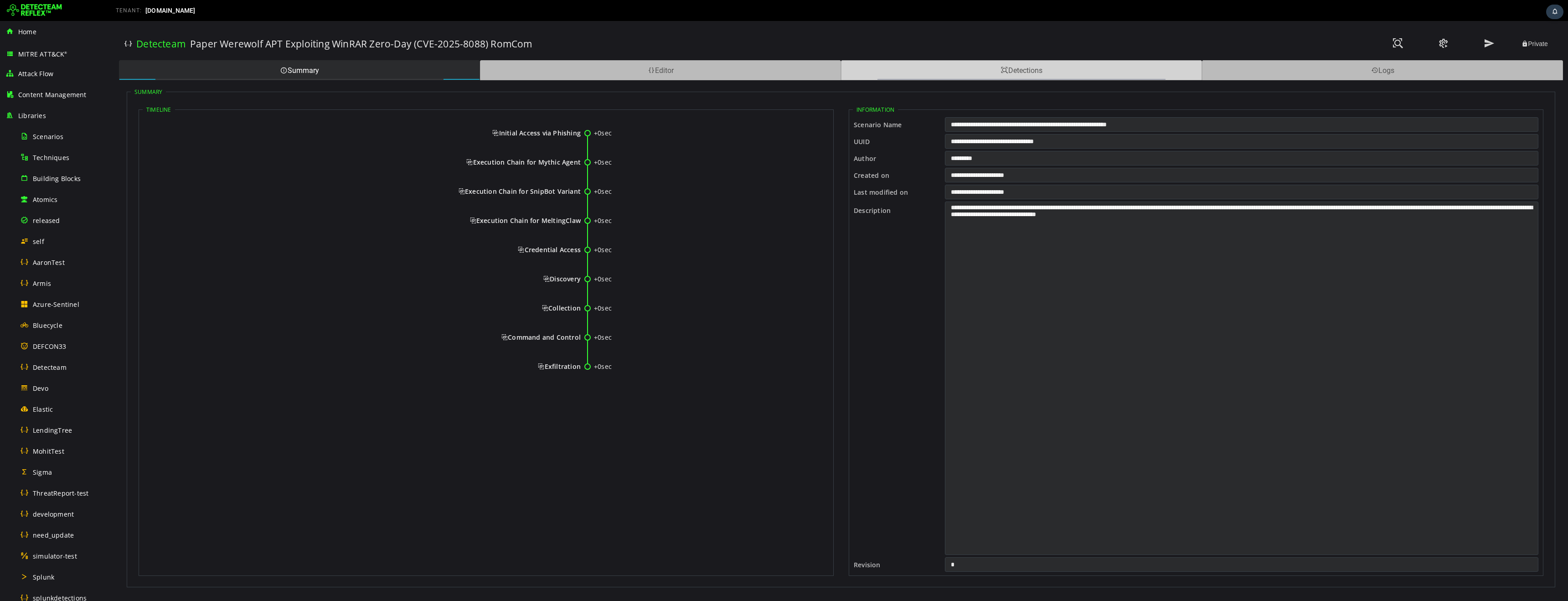
click at [971, 71] on div "Detections" at bounding box center [1021, 70] width 361 height 20
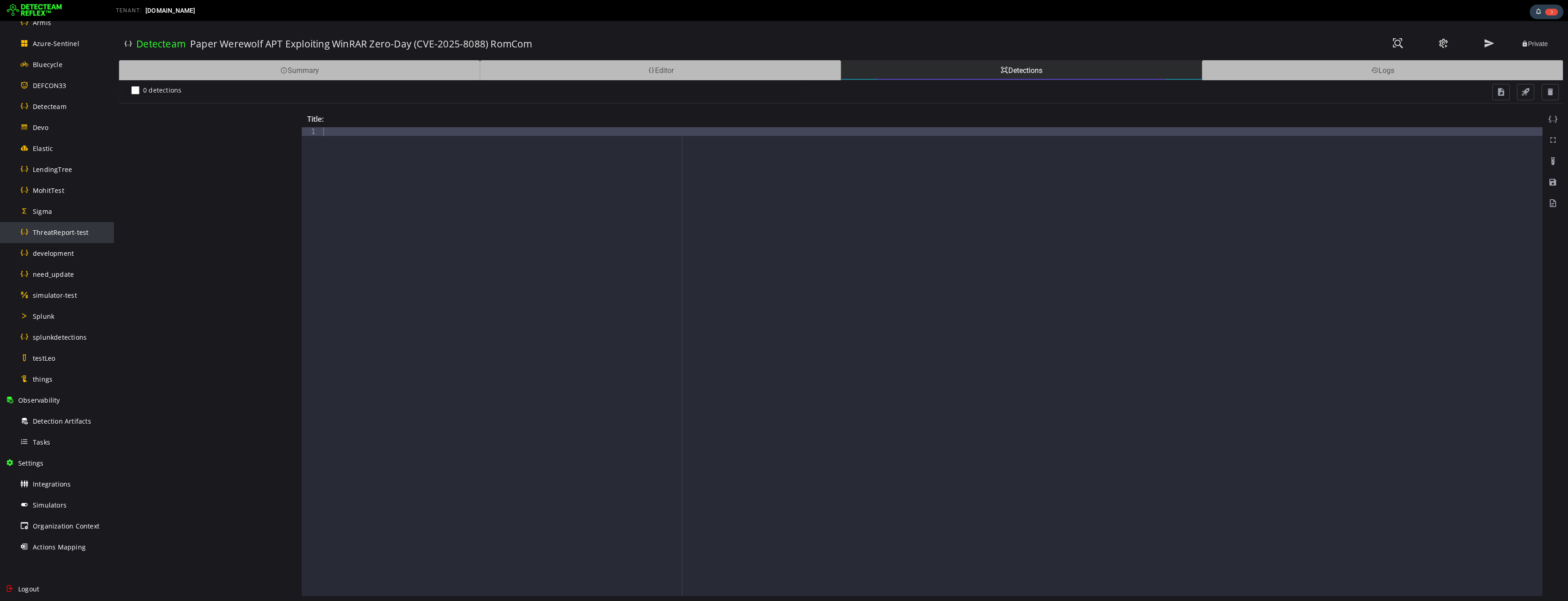
scroll to position [281, 0]
click at [49, 425] on span "Tasks" at bounding box center [41, 423] width 17 height 9
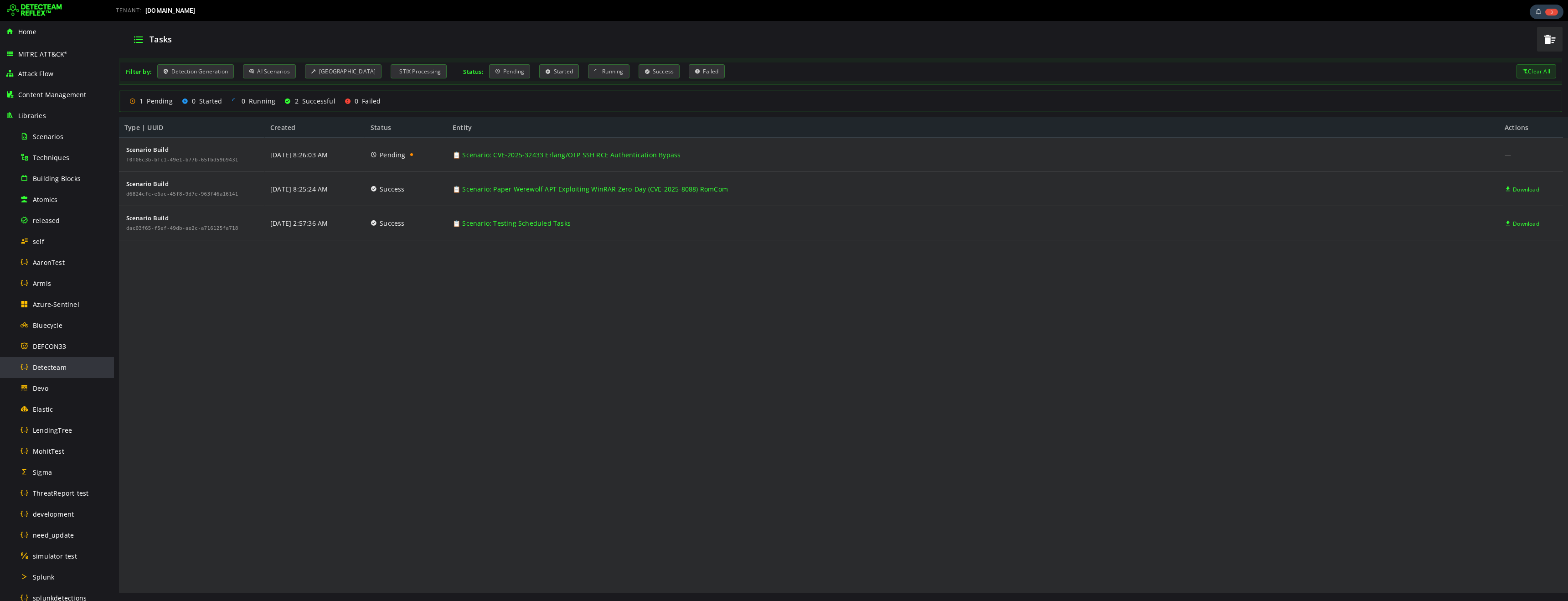
click at [57, 371] on div "Detecteam" at bounding box center [64, 367] width 88 height 21
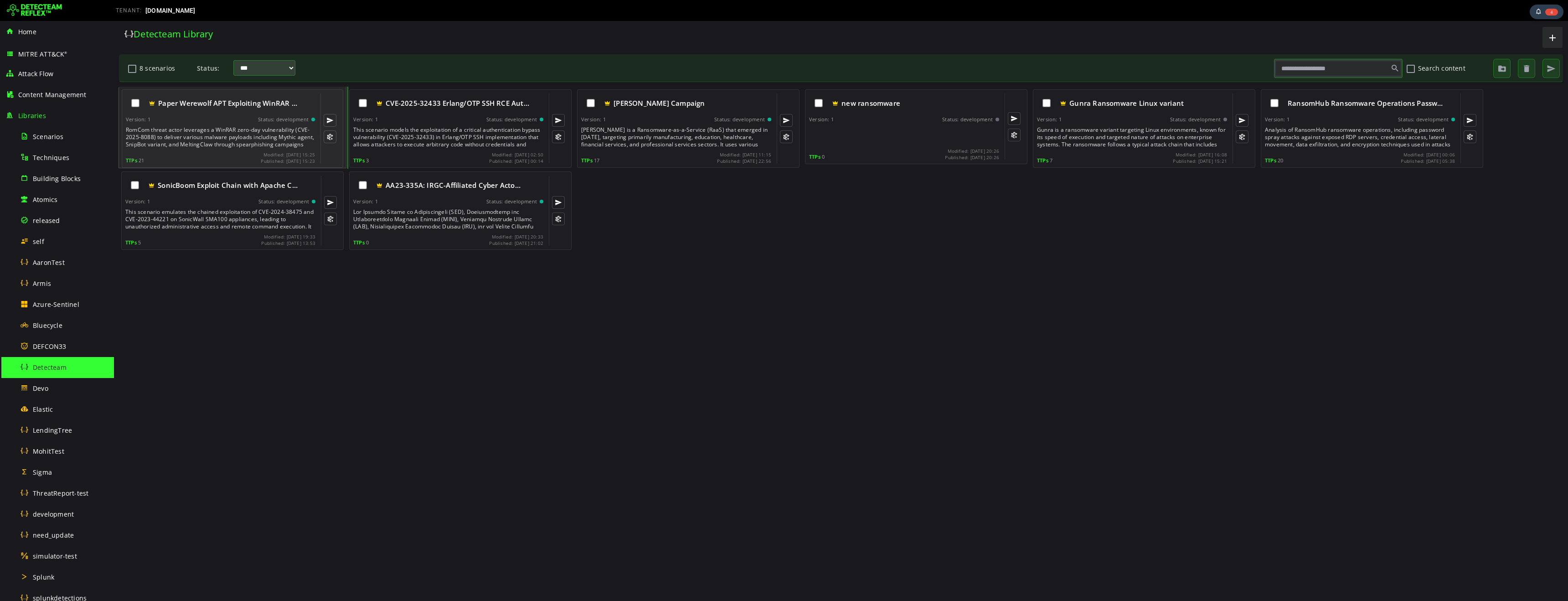
click at [209, 132] on div "RomCom threat actor leverages a WinRAR zero-day vulnerability (CVE-2025-8088) t…" at bounding box center [222, 137] width 191 height 22
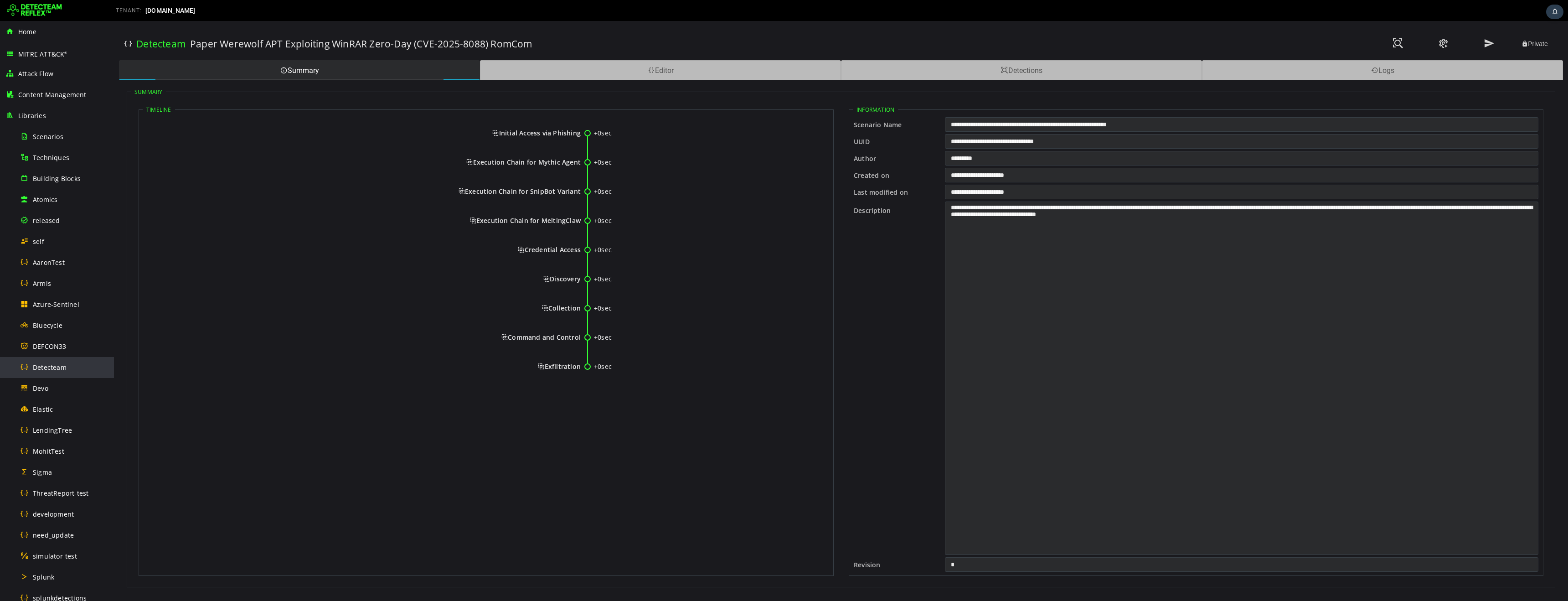
click at [53, 369] on span "Detecteam" at bounding box center [49, 367] width 33 height 9
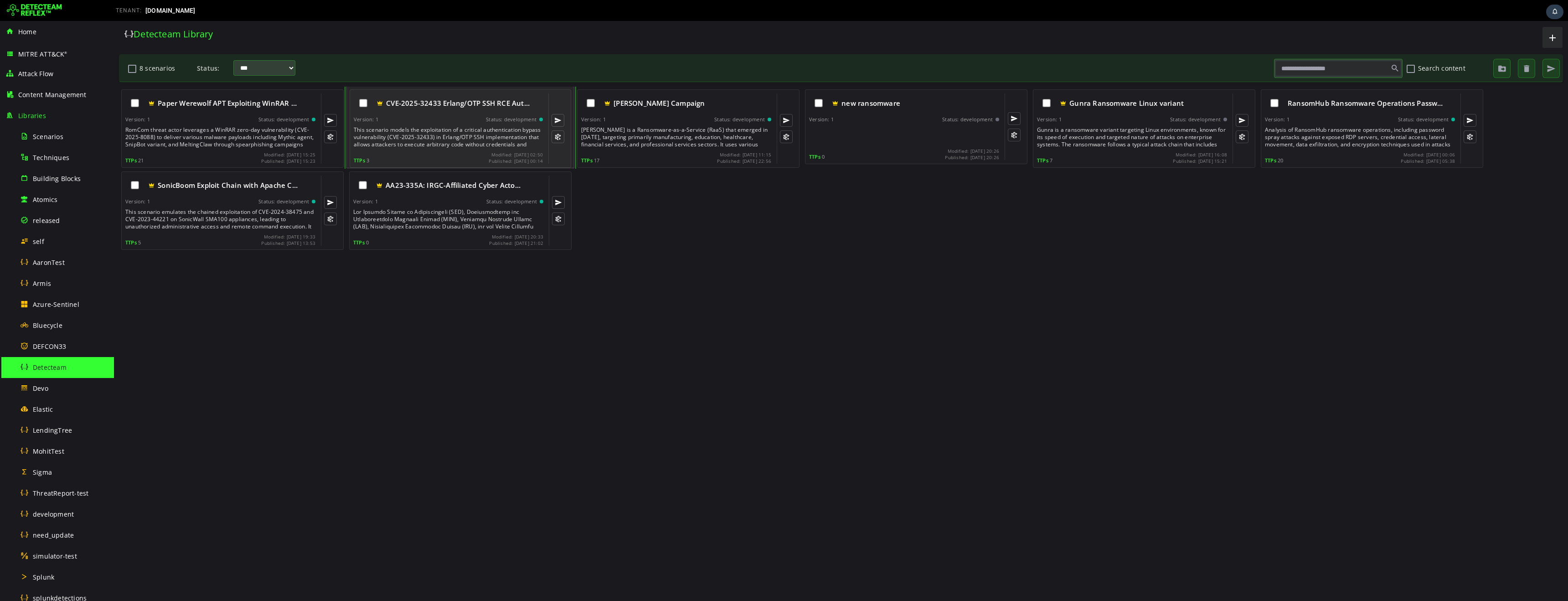
click at [431, 126] on div "This scenario models the exploitation of a critical authentication bypass vulne…" at bounding box center [449, 137] width 191 height 22
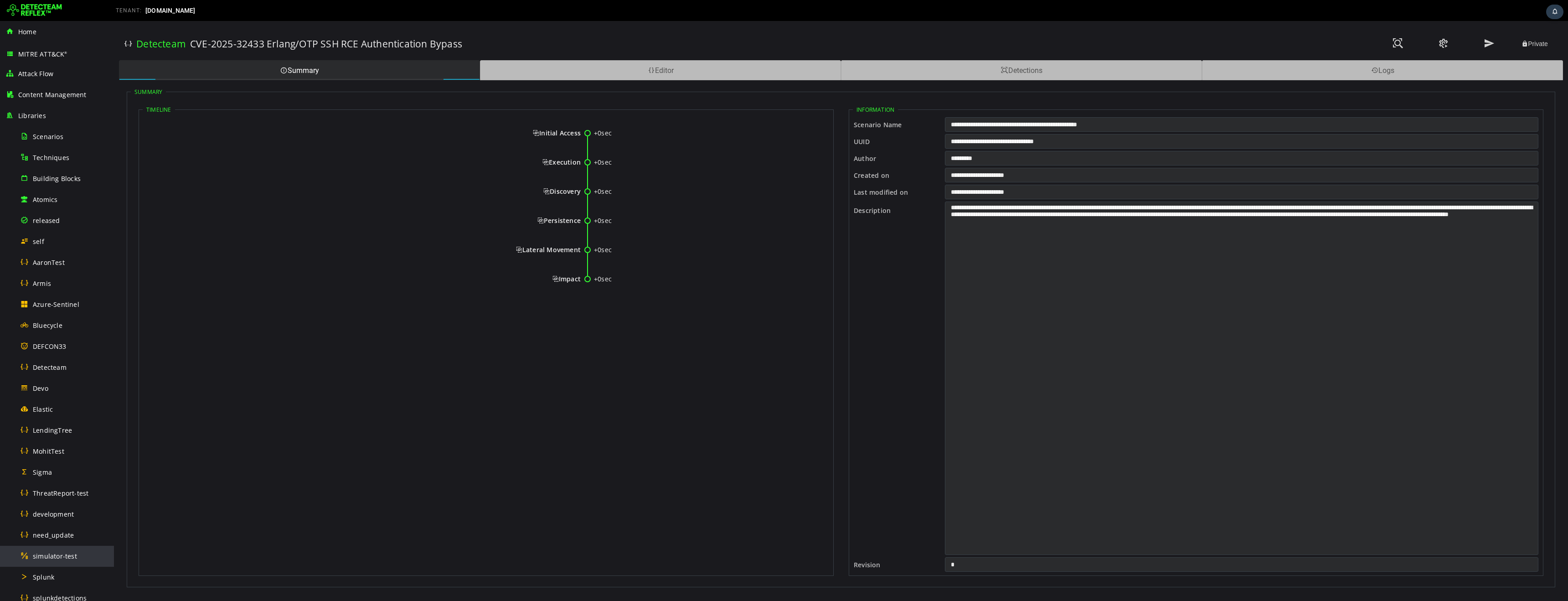
scroll to position [281, 0]
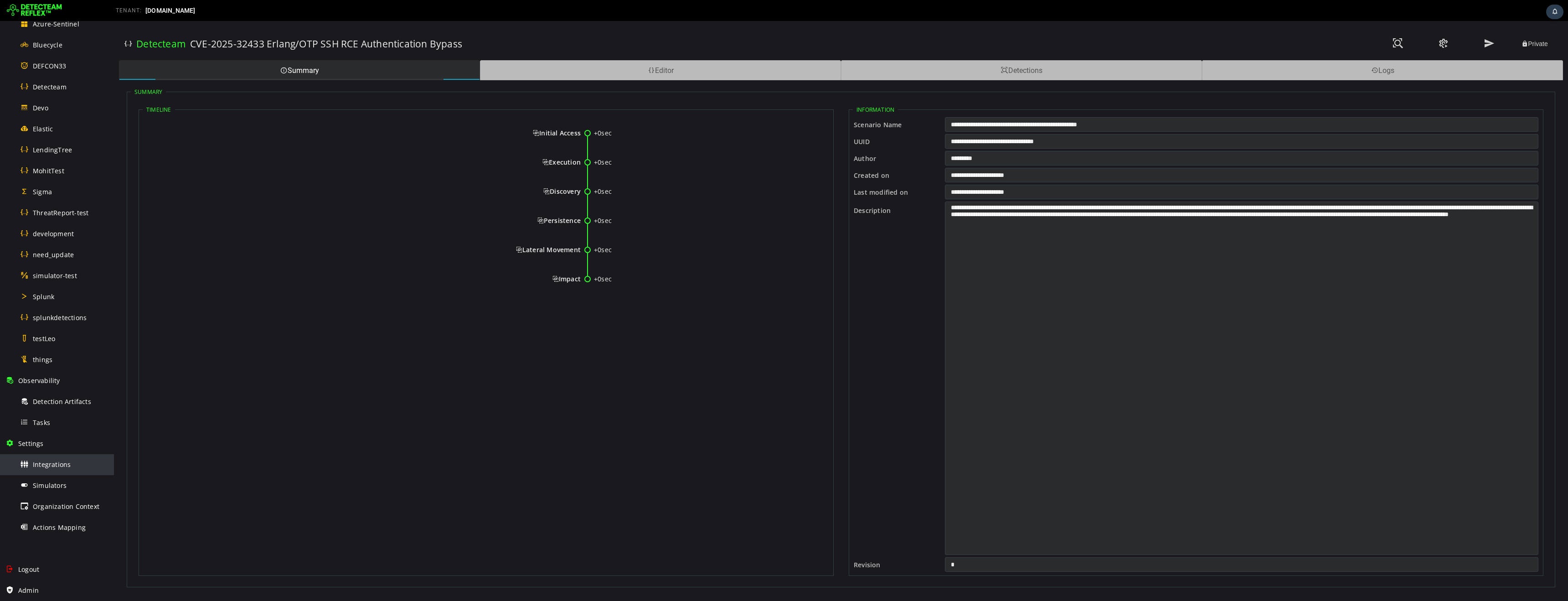
click at [49, 469] on div "Integrations" at bounding box center [64, 465] width 88 height 21
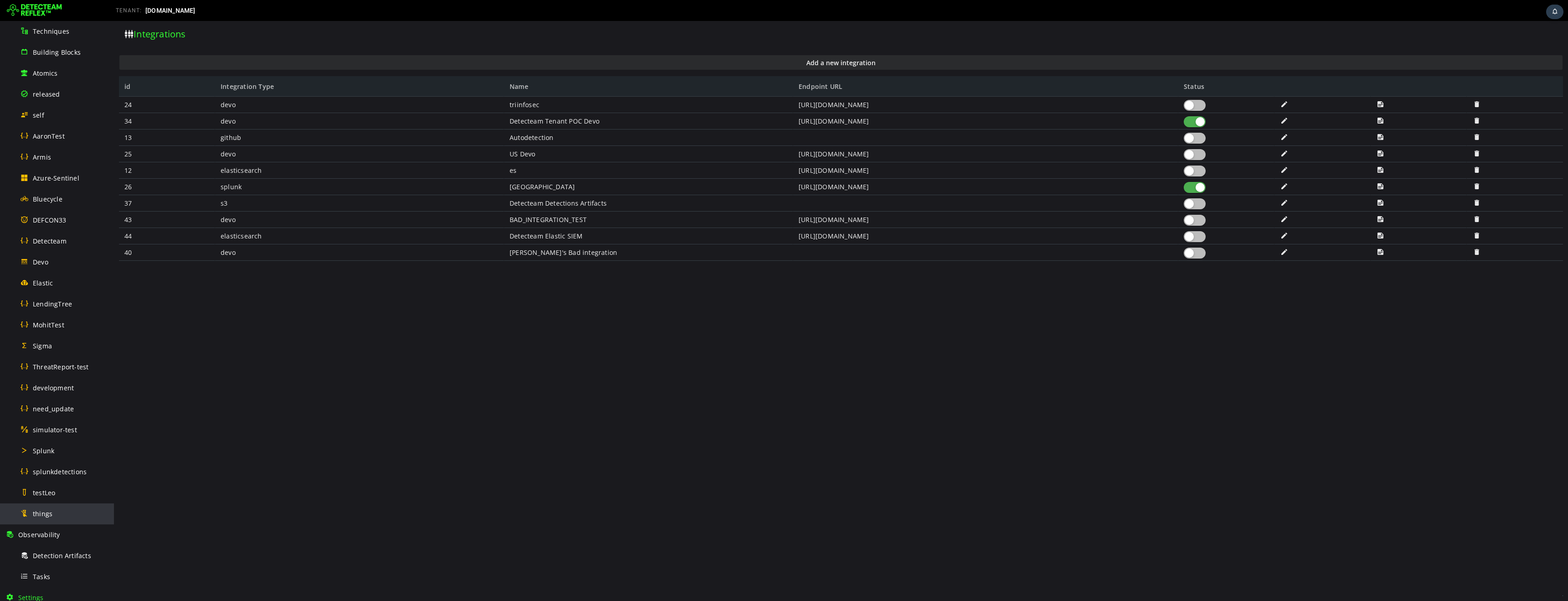
scroll to position [121, 0]
click at [52, 310] on span "LendingTree" at bounding box center [52, 309] width 39 height 9
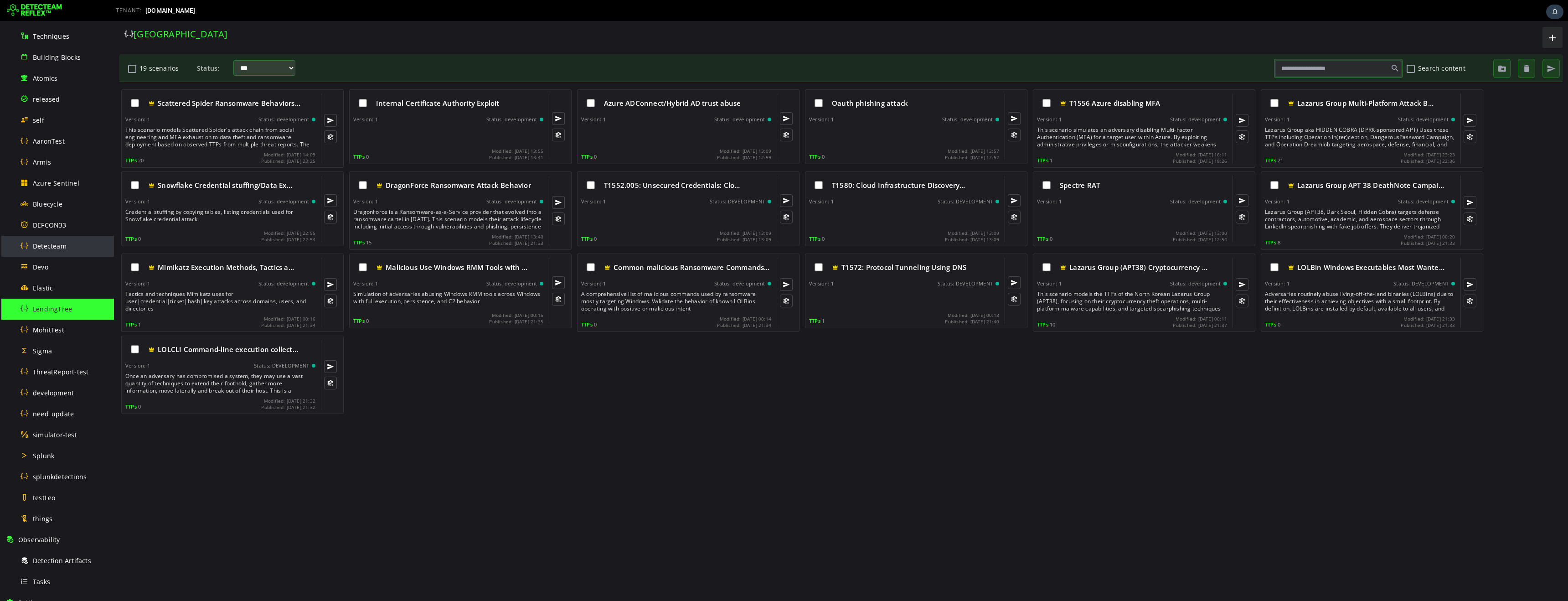
click at [43, 250] on span "Detecteam" at bounding box center [49, 246] width 33 height 9
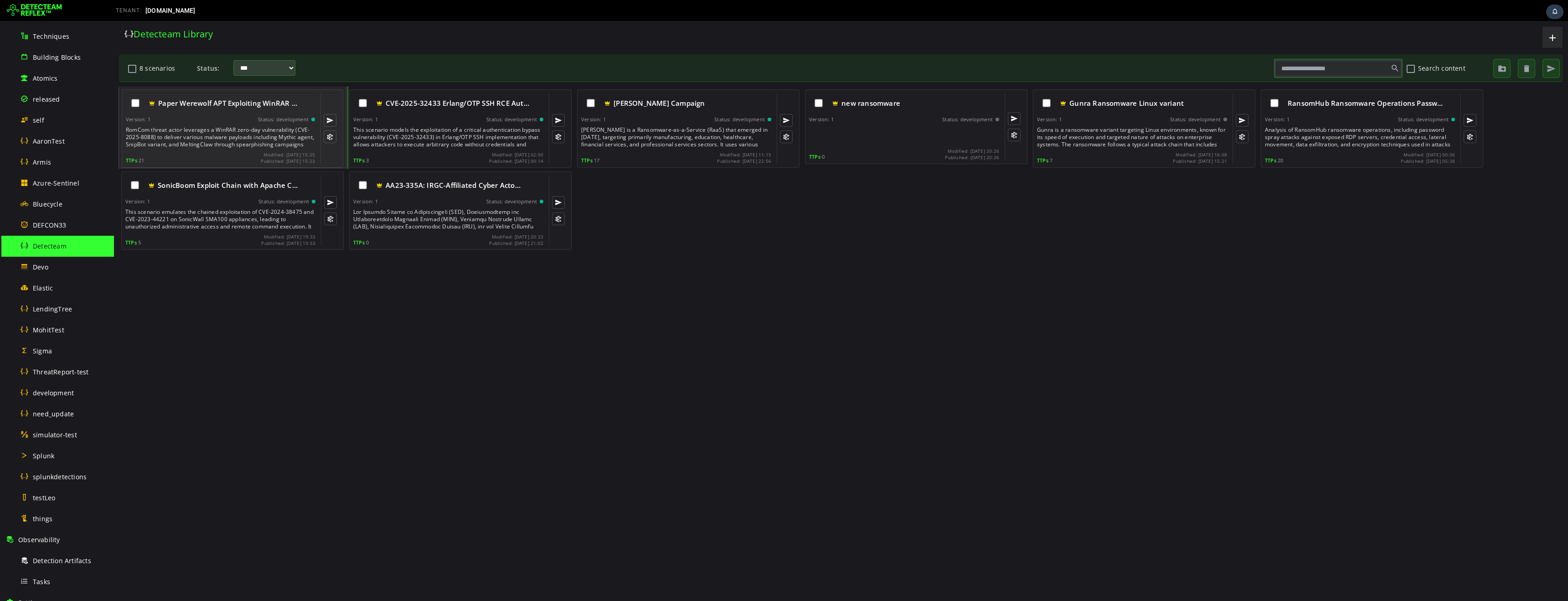
click at [205, 127] on div "RomCom threat actor leverages a WinRAR zero-day vulnerability (CVE-2025-8088) t…" at bounding box center [222, 137] width 191 height 22
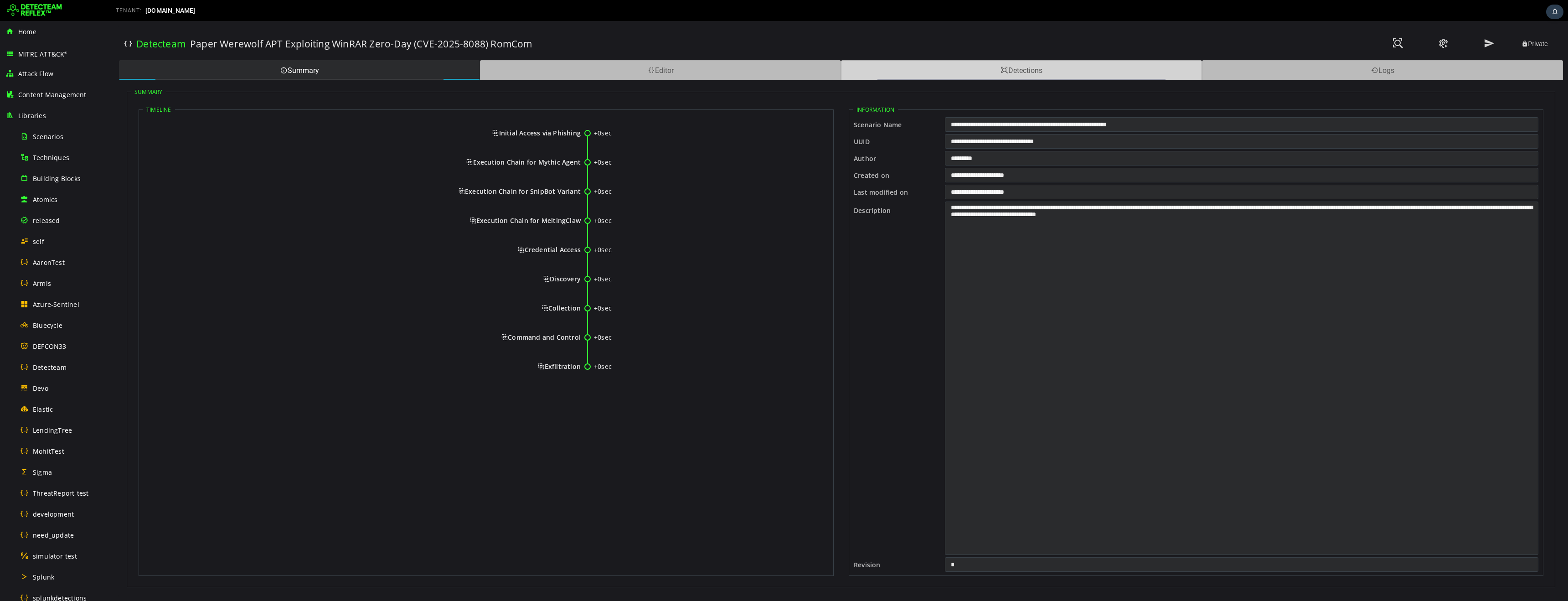
click at [962, 71] on div "Detections" at bounding box center [1021, 70] width 361 height 20
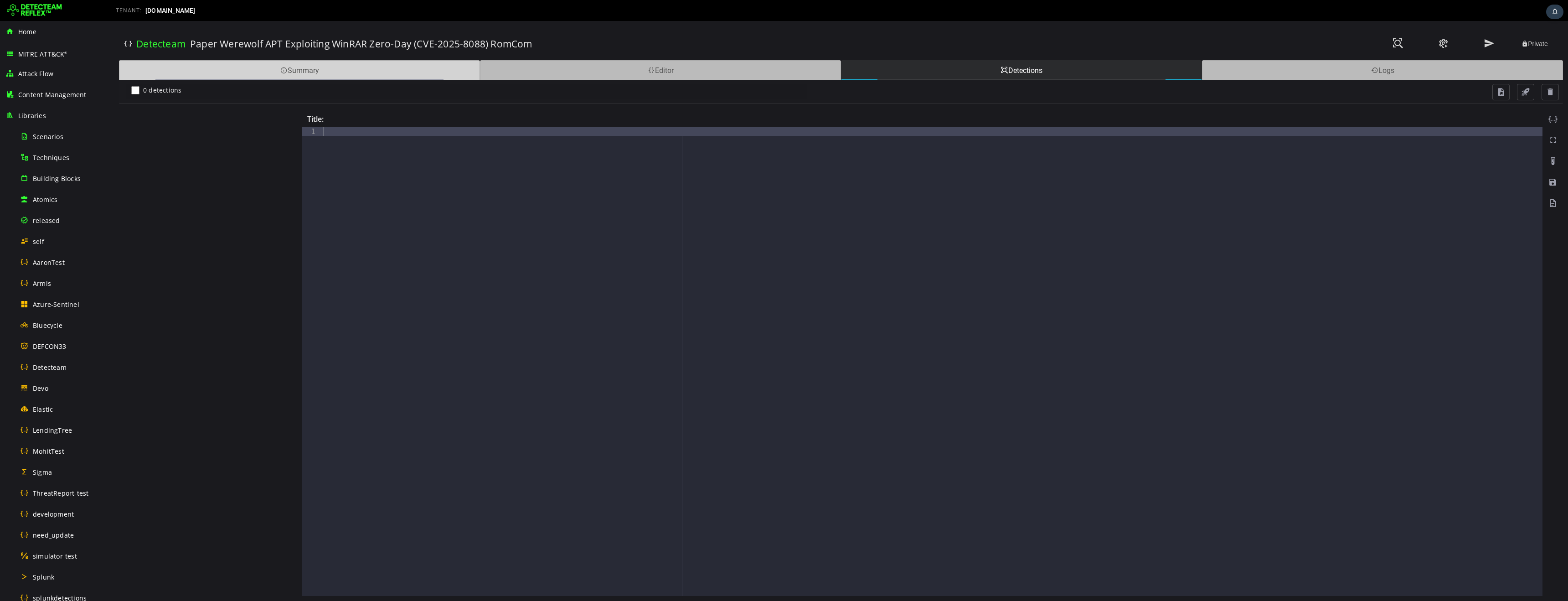
click at [364, 76] on div "Summary" at bounding box center [299, 70] width 361 height 20
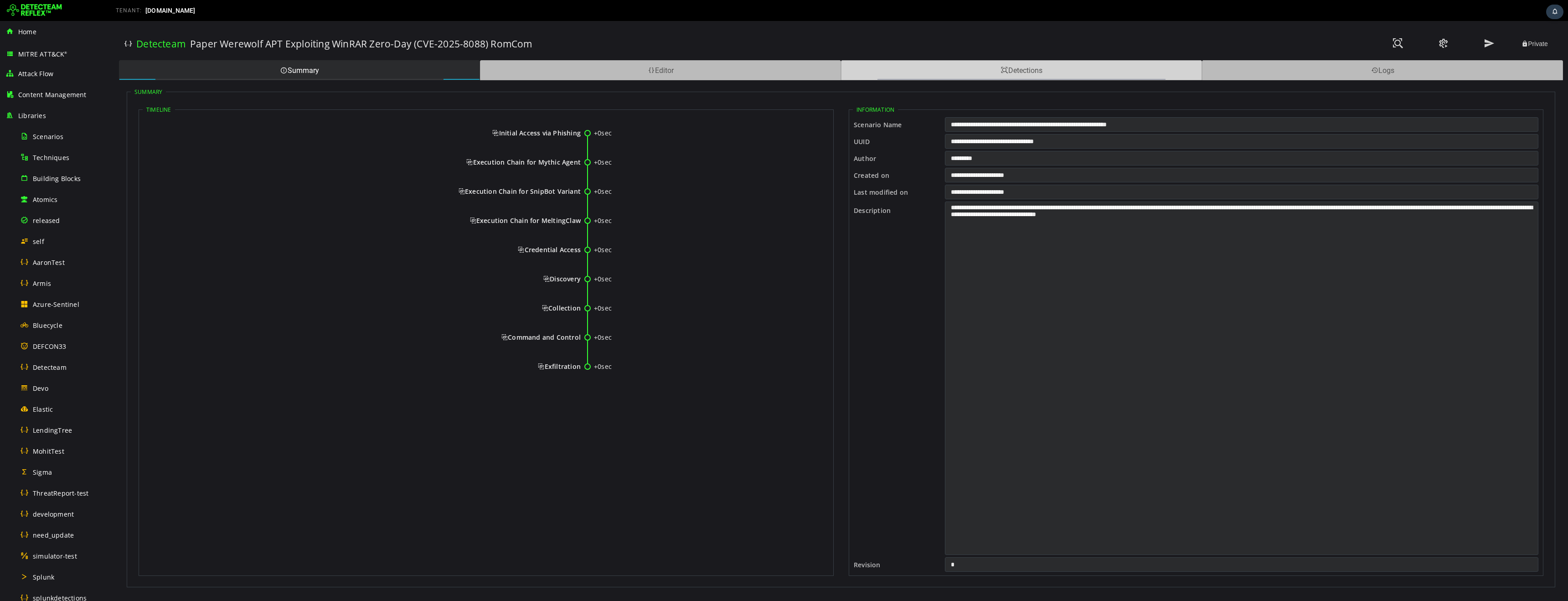
click at [1002, 71] on span at bounding box center [1004, 71] width 7 height 9
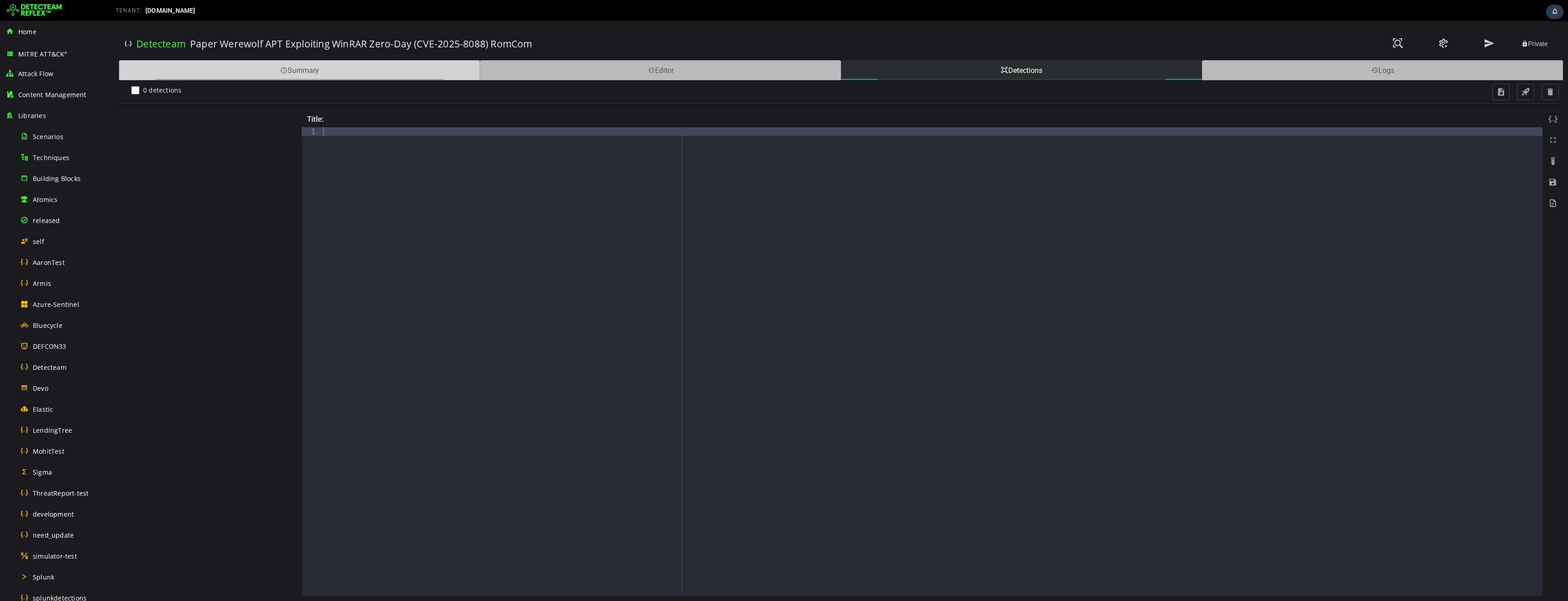
click at [340, 72] on div "Summary" at bounding box center [299, 70] width 361 height 20
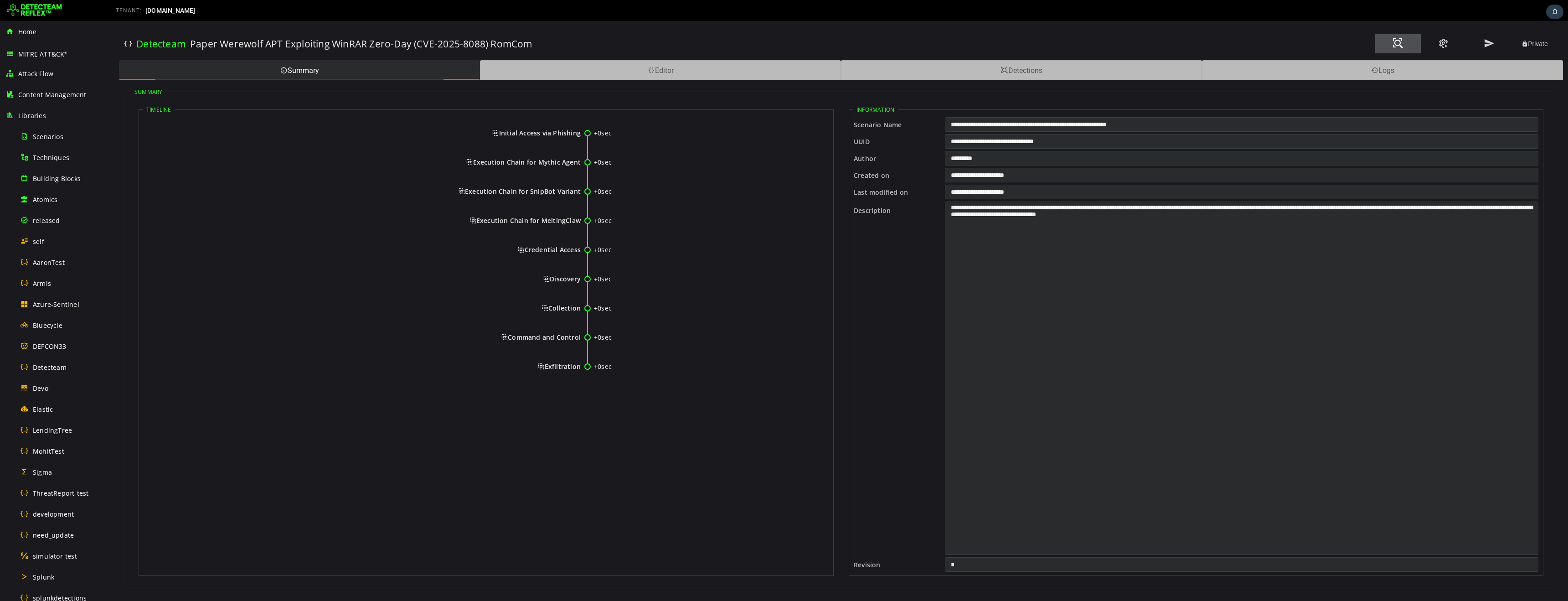
click at [1397, 43] on span at bounding box center [1398, 43] width 11 height 12
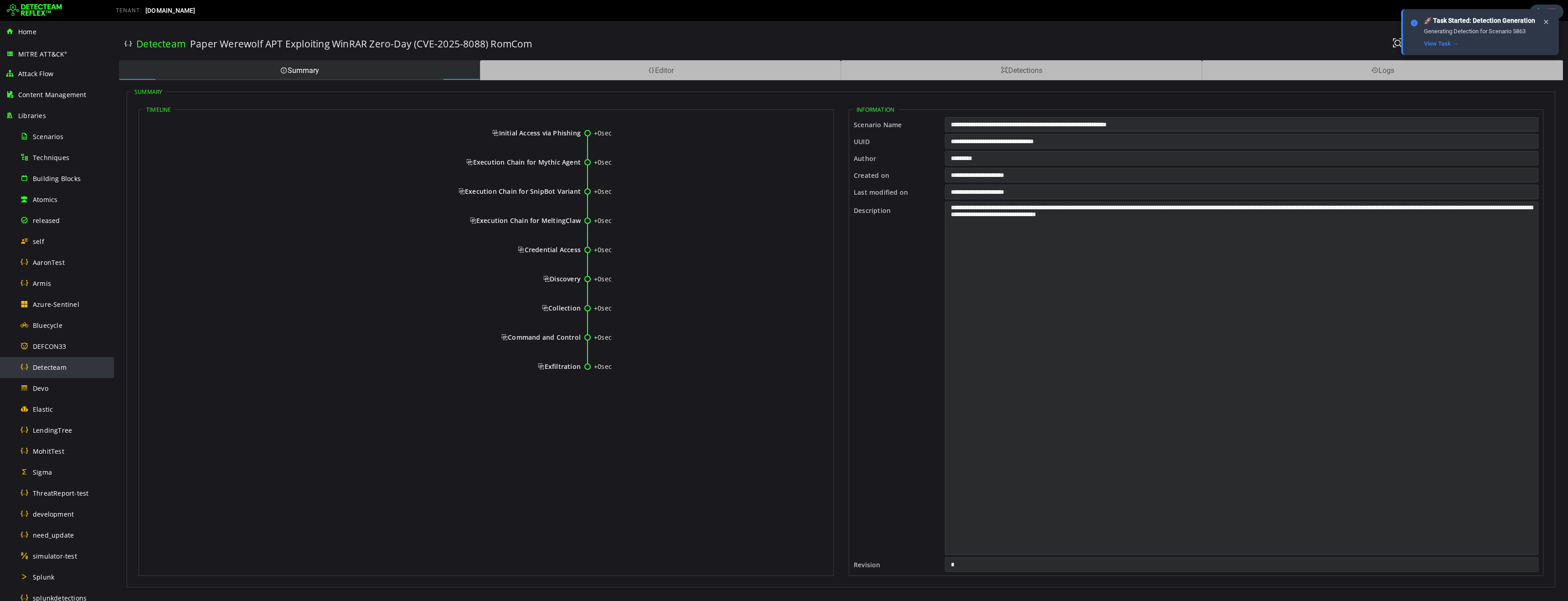
click at [49, 368] on span "Detecteam" at bounding box center [49, 367] width 33 height 9
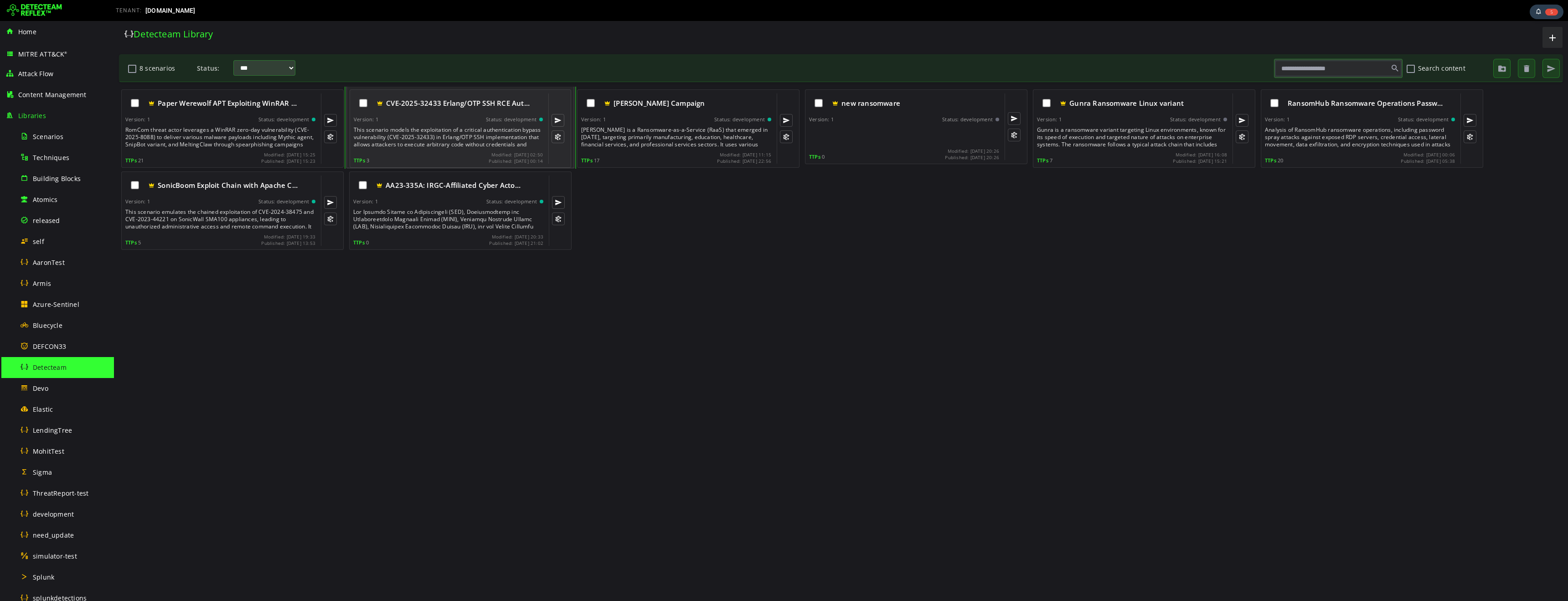
click at [449, 121] on div "Version: 1 Status: development" at bounding box center [448, 119] width 189 height 6
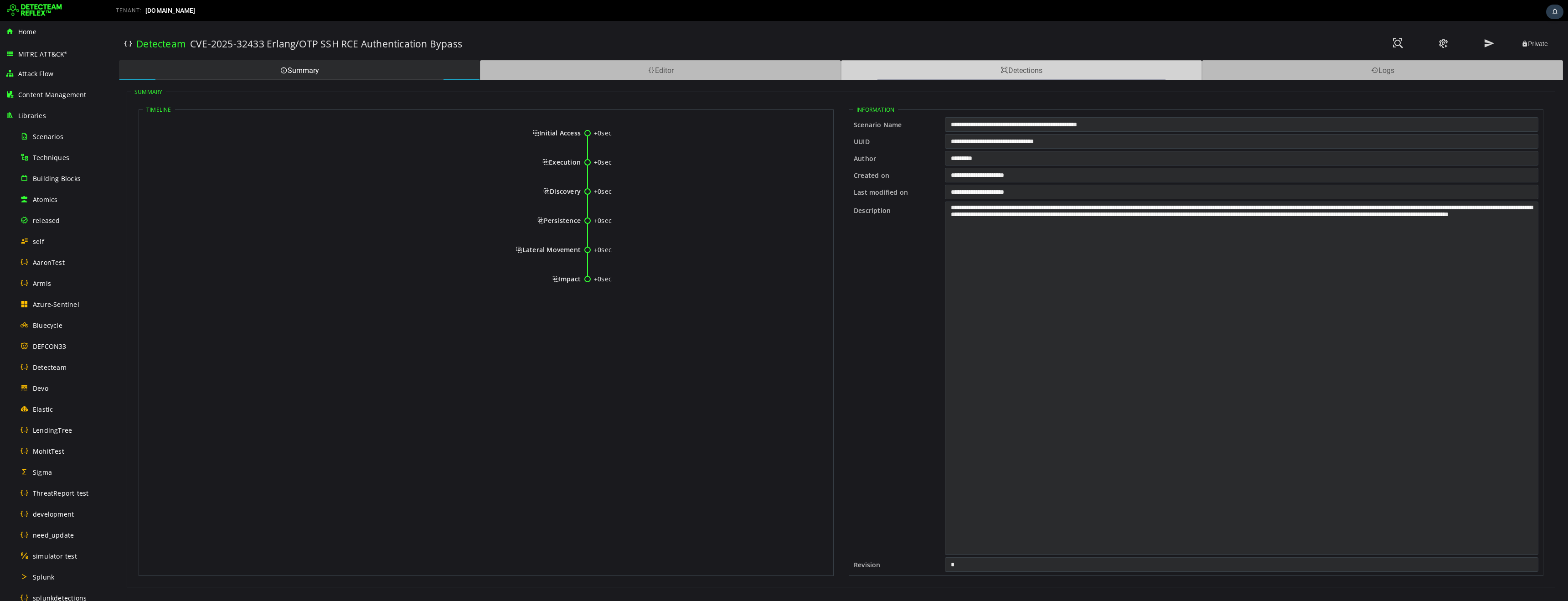
click at [1034, 72] on div "Detections" at bounding box center [1021, 70] width 361 height 20
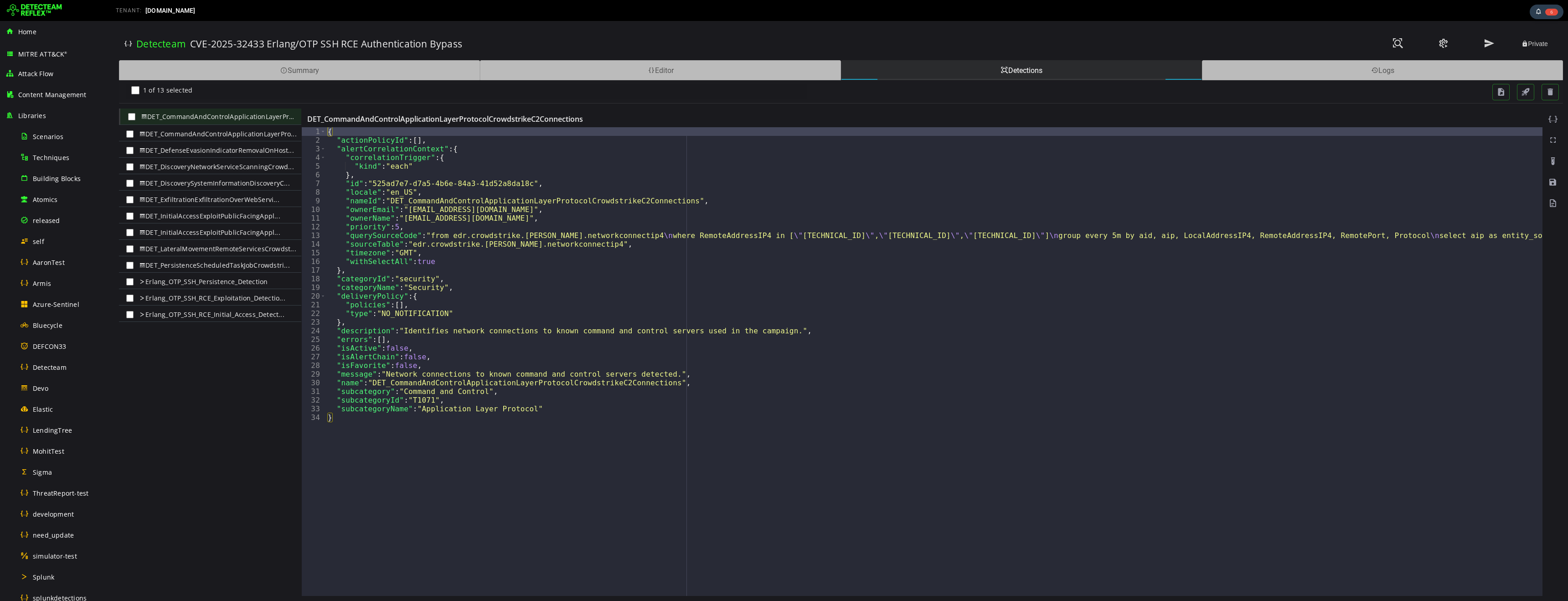
click at [192, 284] on span "Erlang_OTP_SSH_Persistence_Detection" at bounding box center [202, 282] width 130 height 15
